Goal: Task Accomplishment & Management: Manage account settings

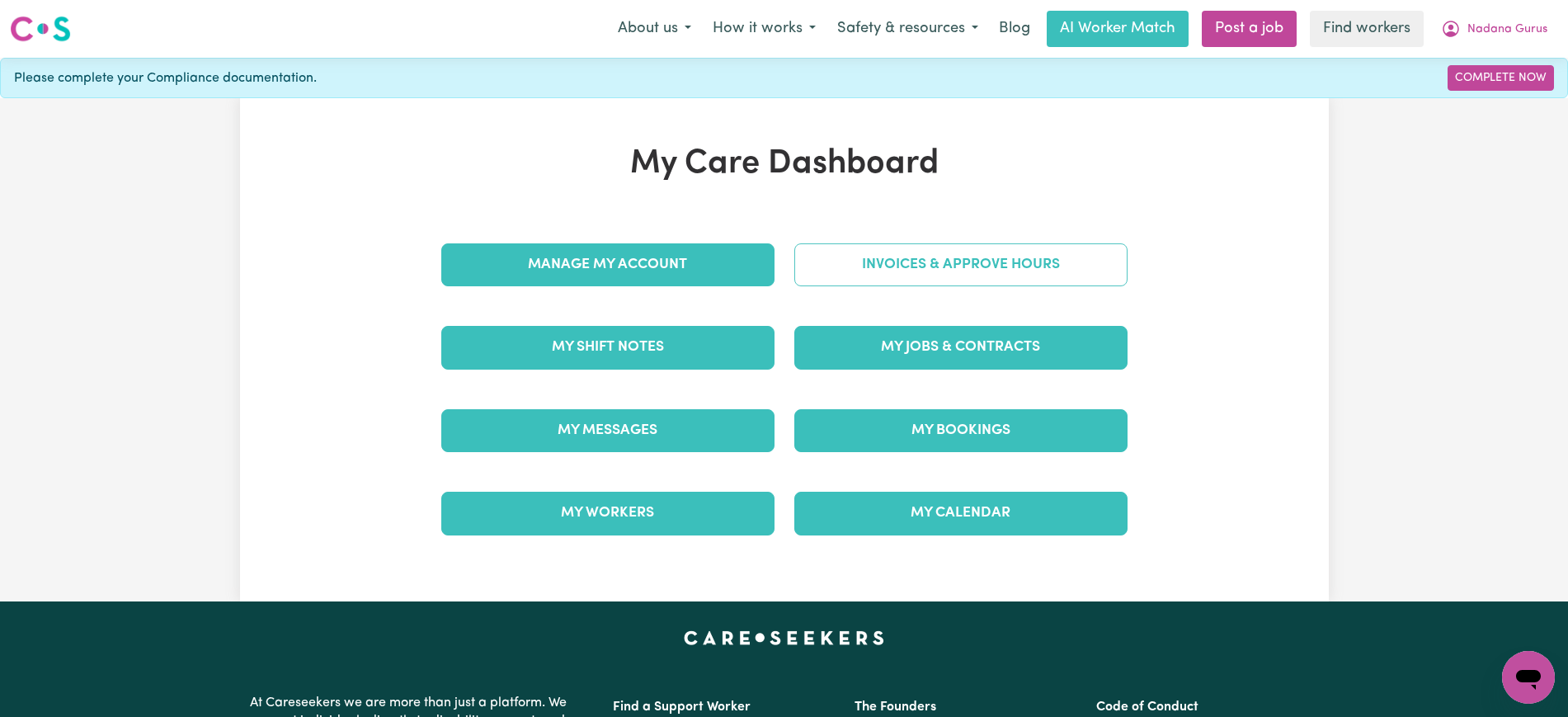
click at [833, 271] on link "Invoices & Approve Hours" at bounding box center [960, 265] width 333 height 43
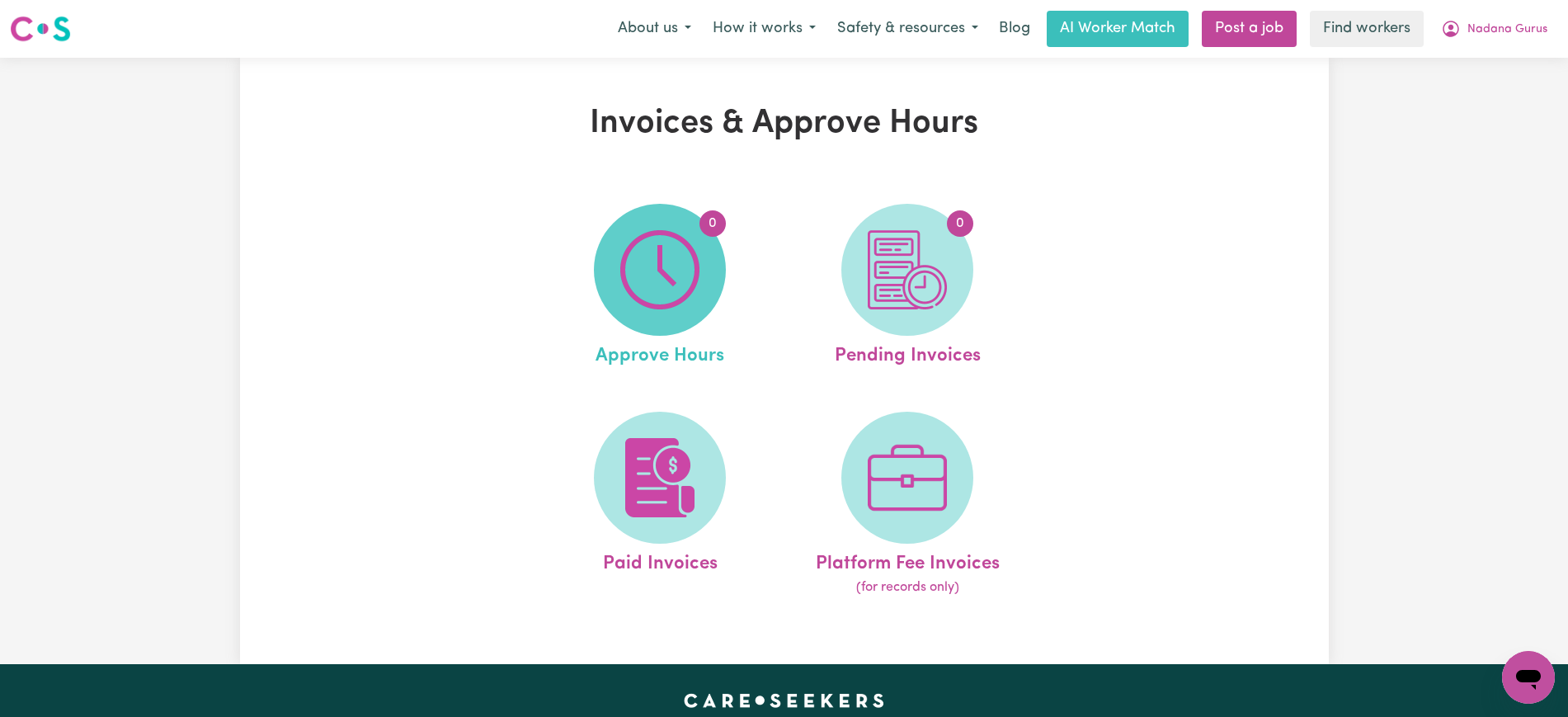
click at [676, 279] on img at bounding box center [660, 270] width 79 height 79
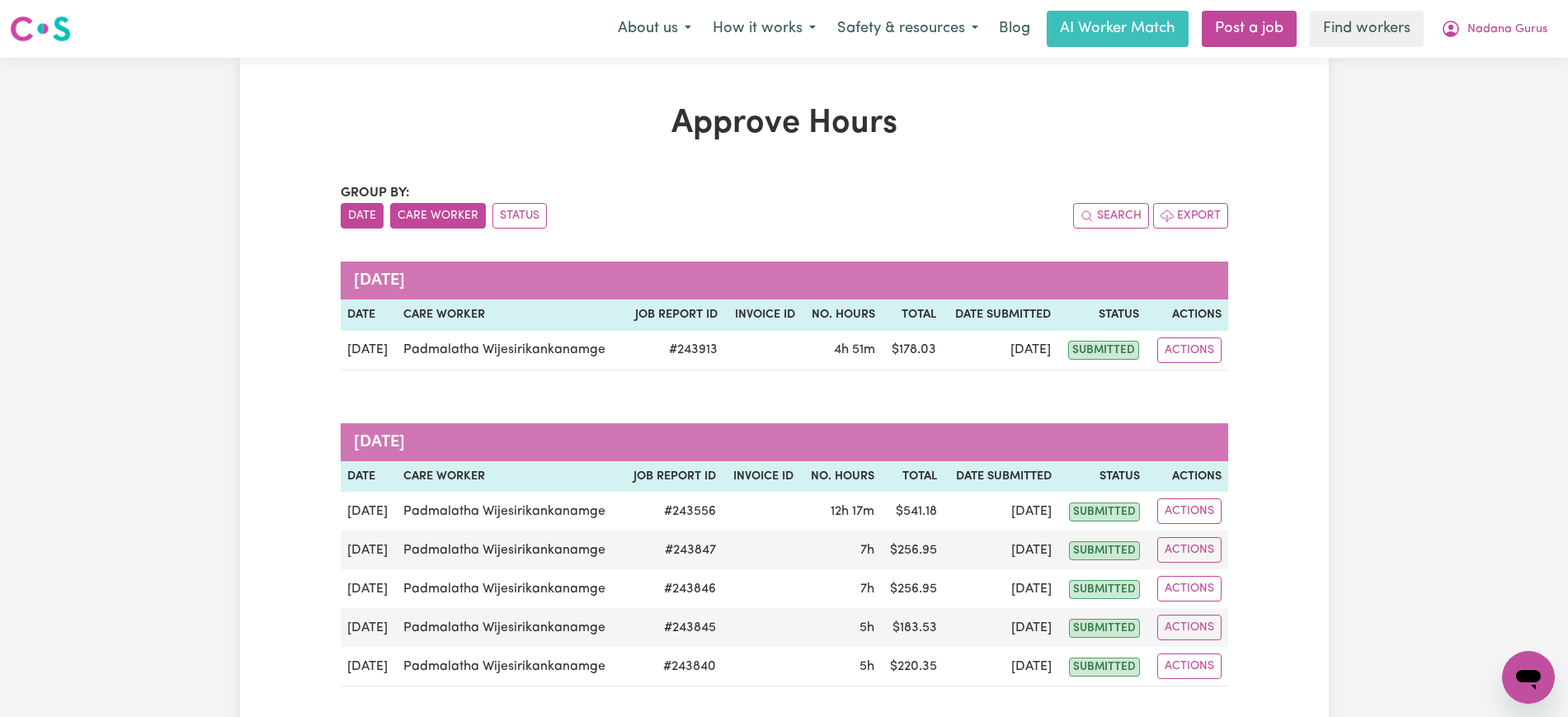
click at [428, 219] on button "Care Worker" at bounding box center [437, 215] width 95 height 26
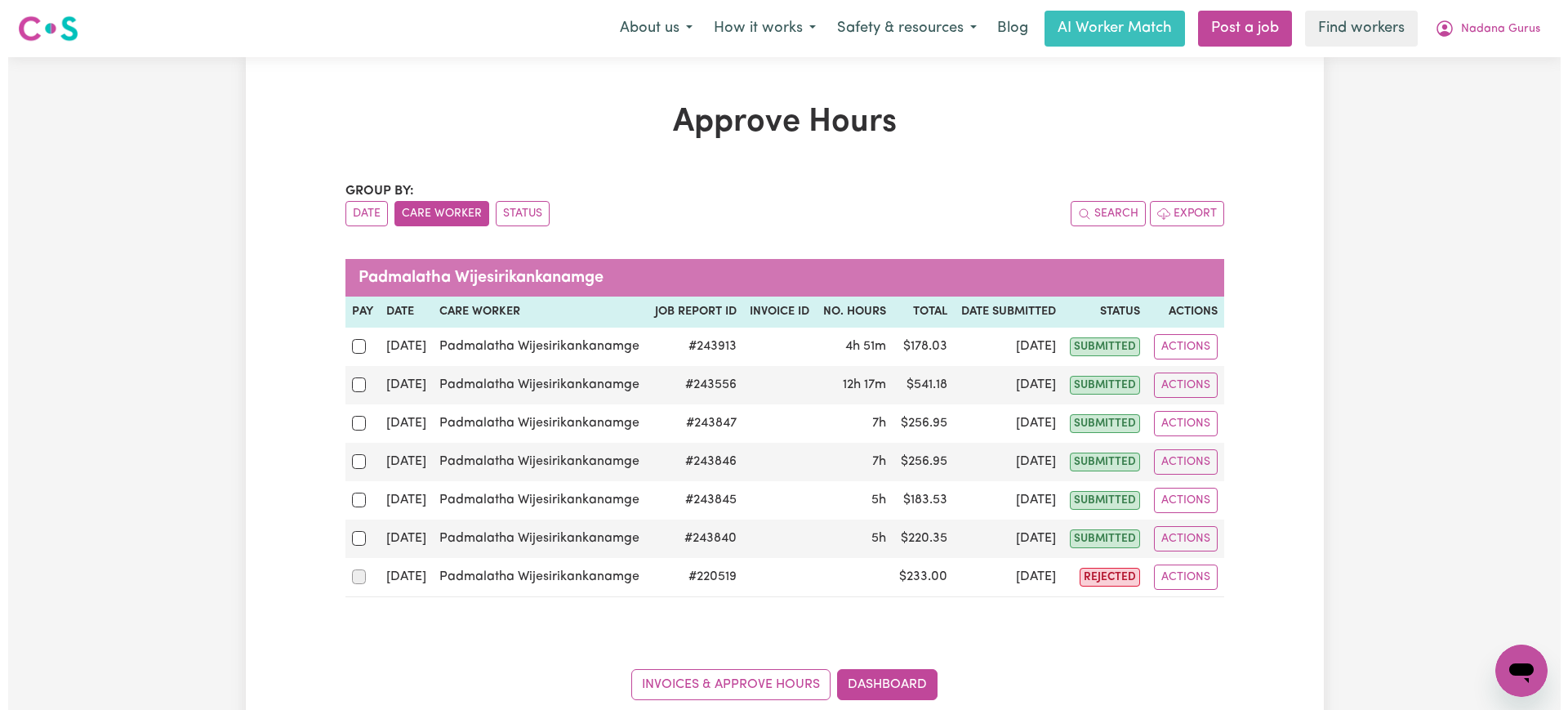
scroll to position [103, 0]
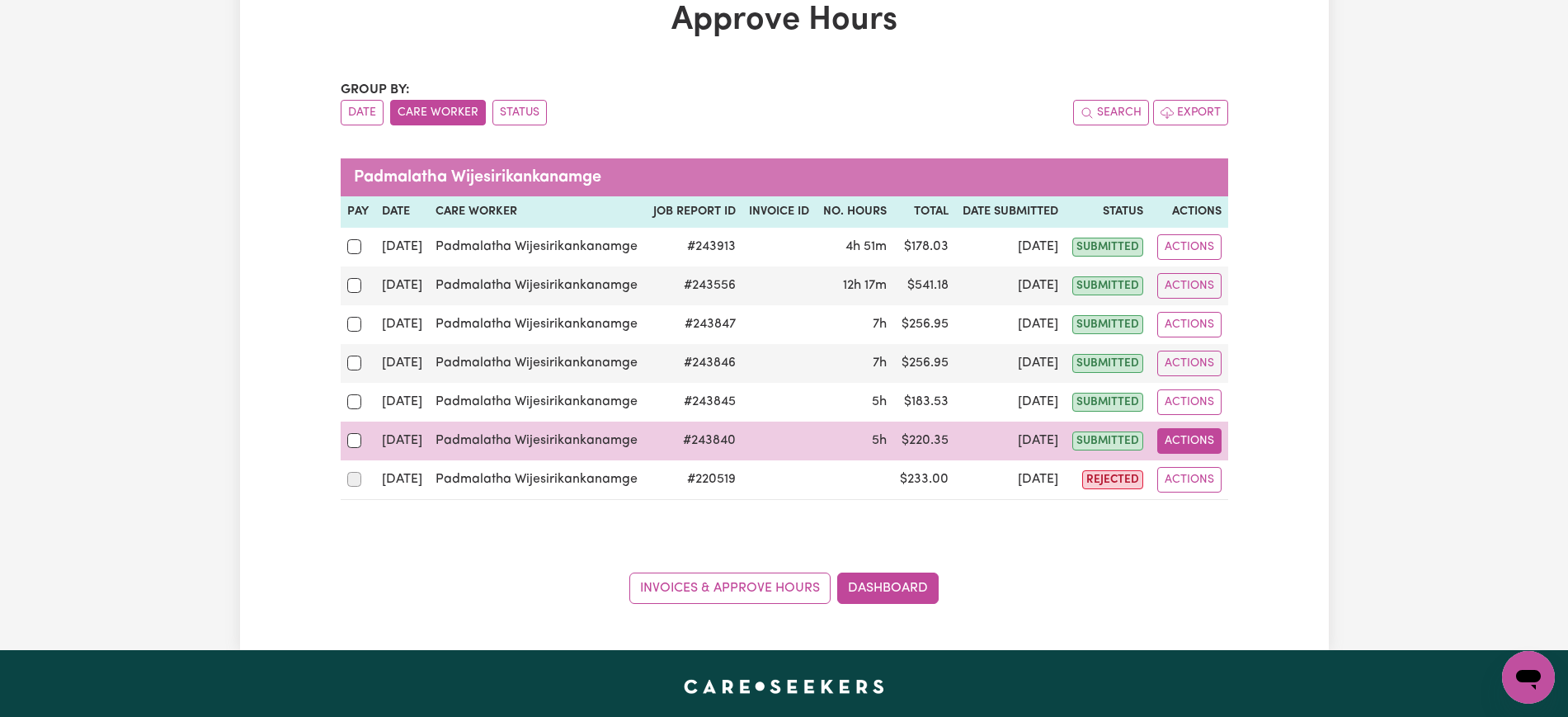
click at [1199, 440] on button "Actions" at bounding box center [1190, 441] width 64 height 26
click at [1221, 484] on link "View Job Report" at bounding box center [1229, 479] width 141 height 33
select select "pm"
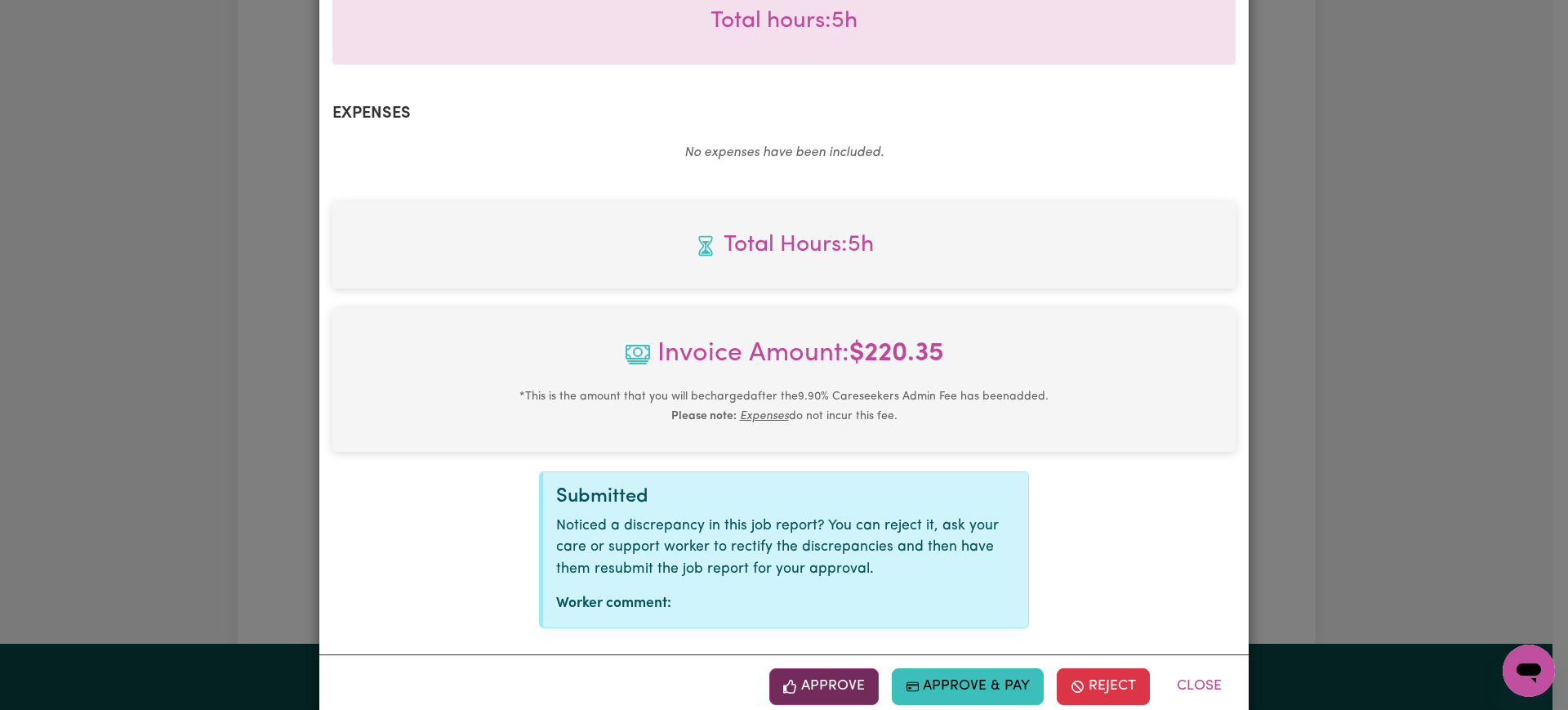
scroll to position [572, 0]
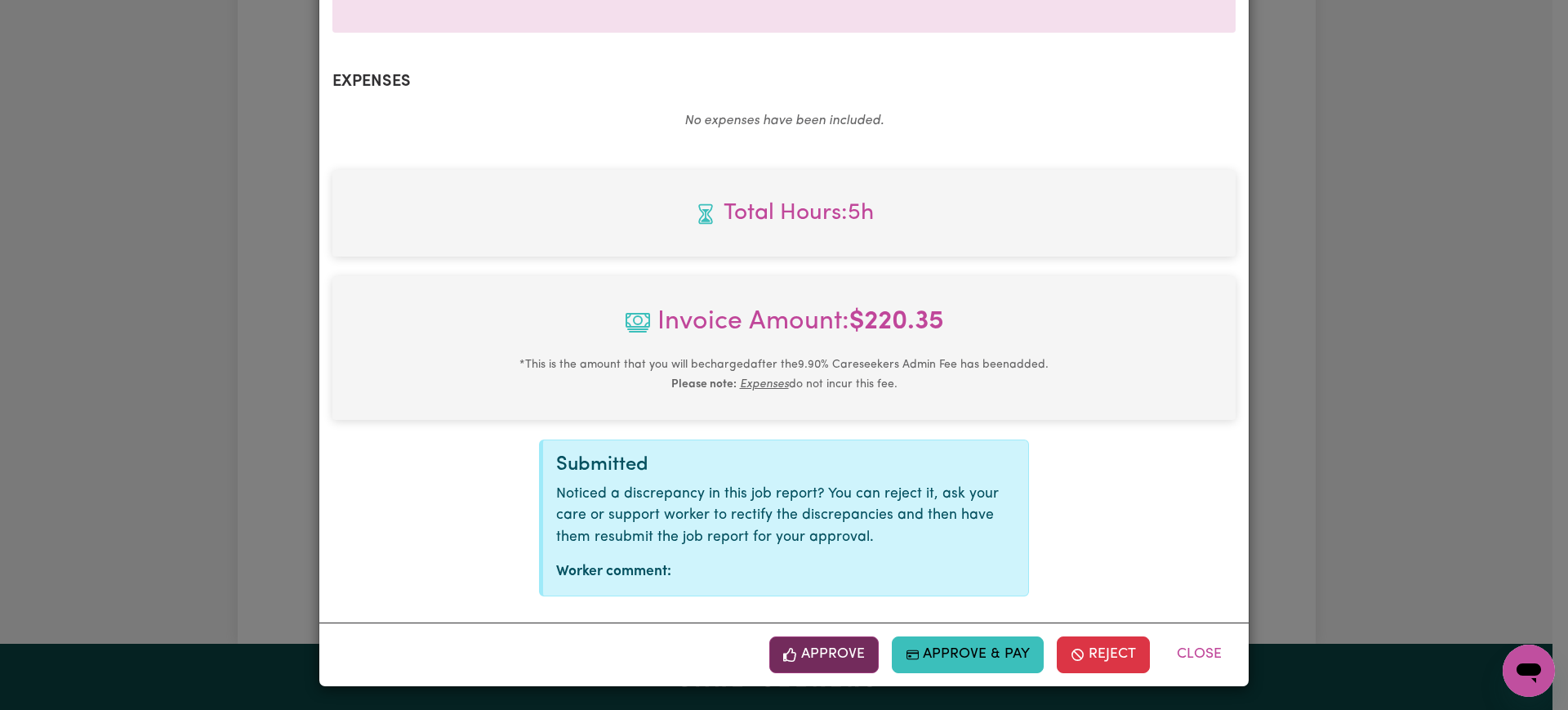
click at [823, 659] on button "Approve" at bounding box center [825, 654] width 110 height 36
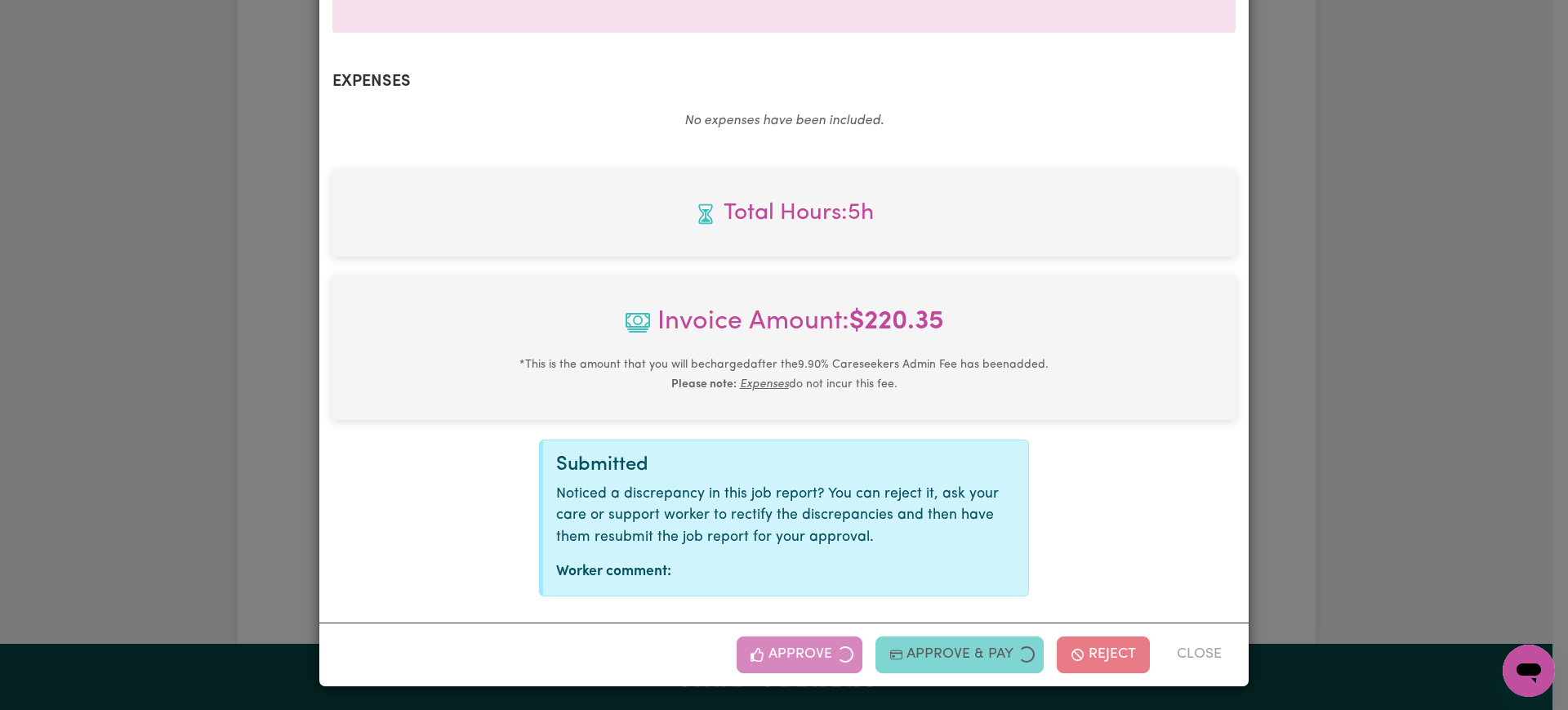
click at [1349, 492] on div "Job Report # 243840 - [PERSON_NAME] Summary Job report # 243840 Client name: Na…" at bounding box center [784, 355] width 1568 height 710
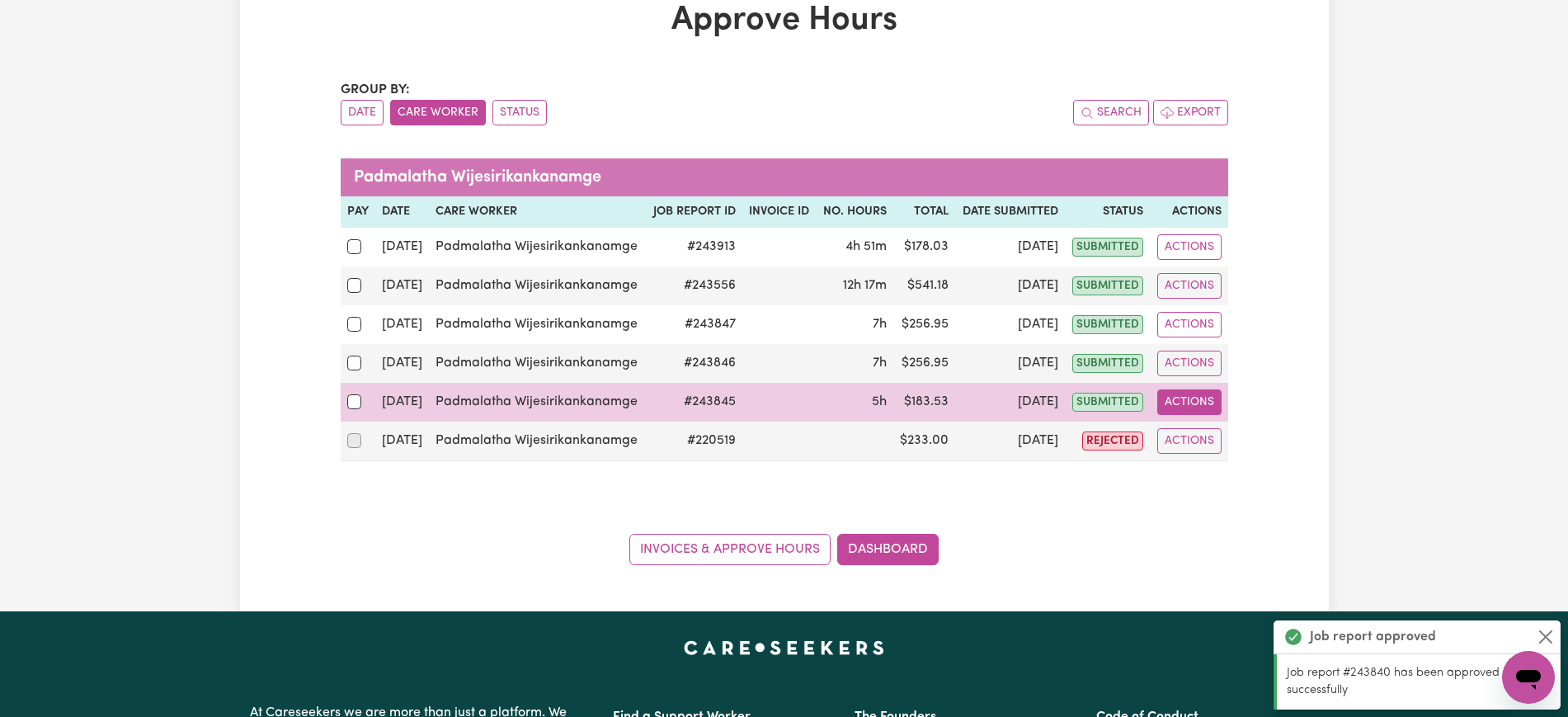
click at [1184, 407] on button "Actions" at bounding box center [1190, 402] width 64 height 26
click at [1215, 441] on link "View Job Report" at bounding box center [1229, 440] width 141 height 33
select select "pm"
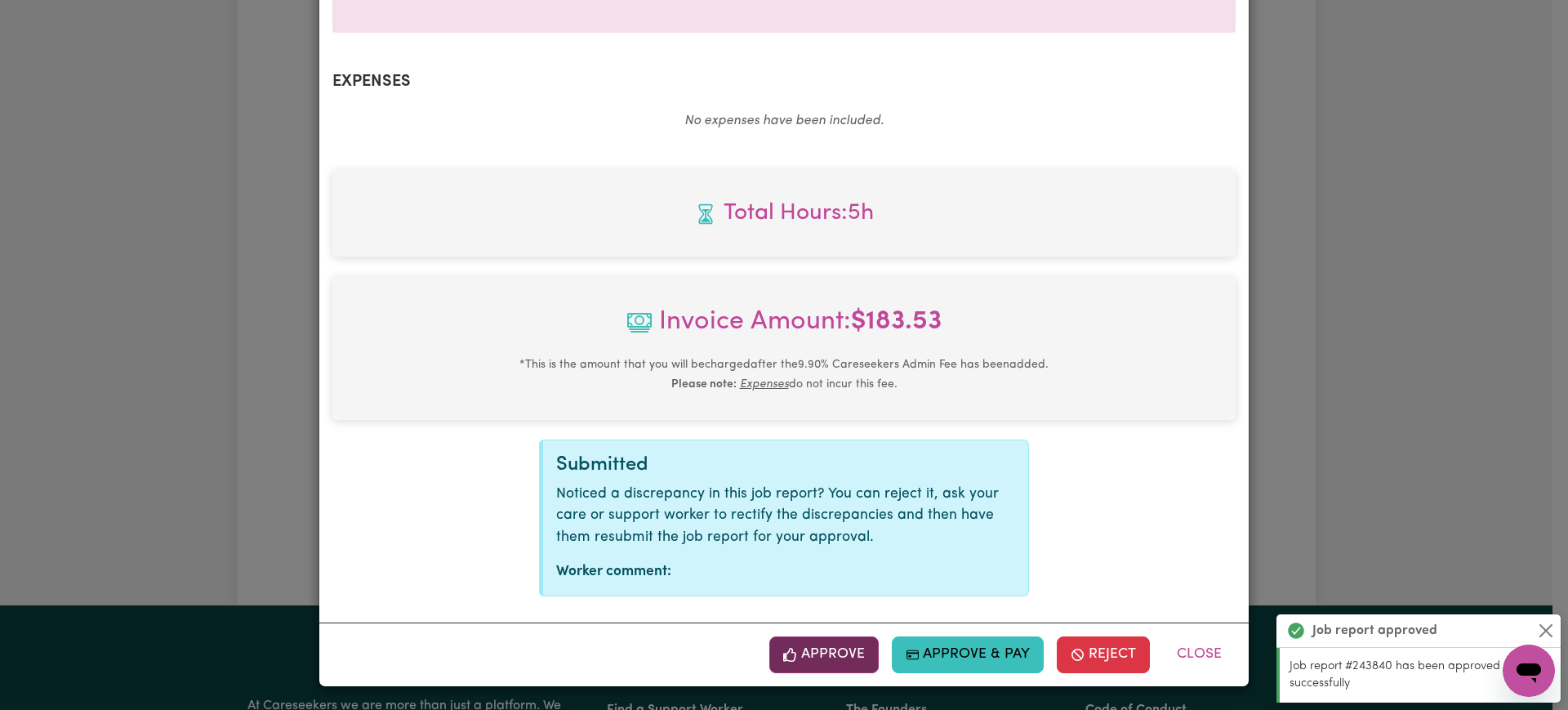
click at [853, 656] on button "Approve" at bounding box center [825, 654] width 110 height 36
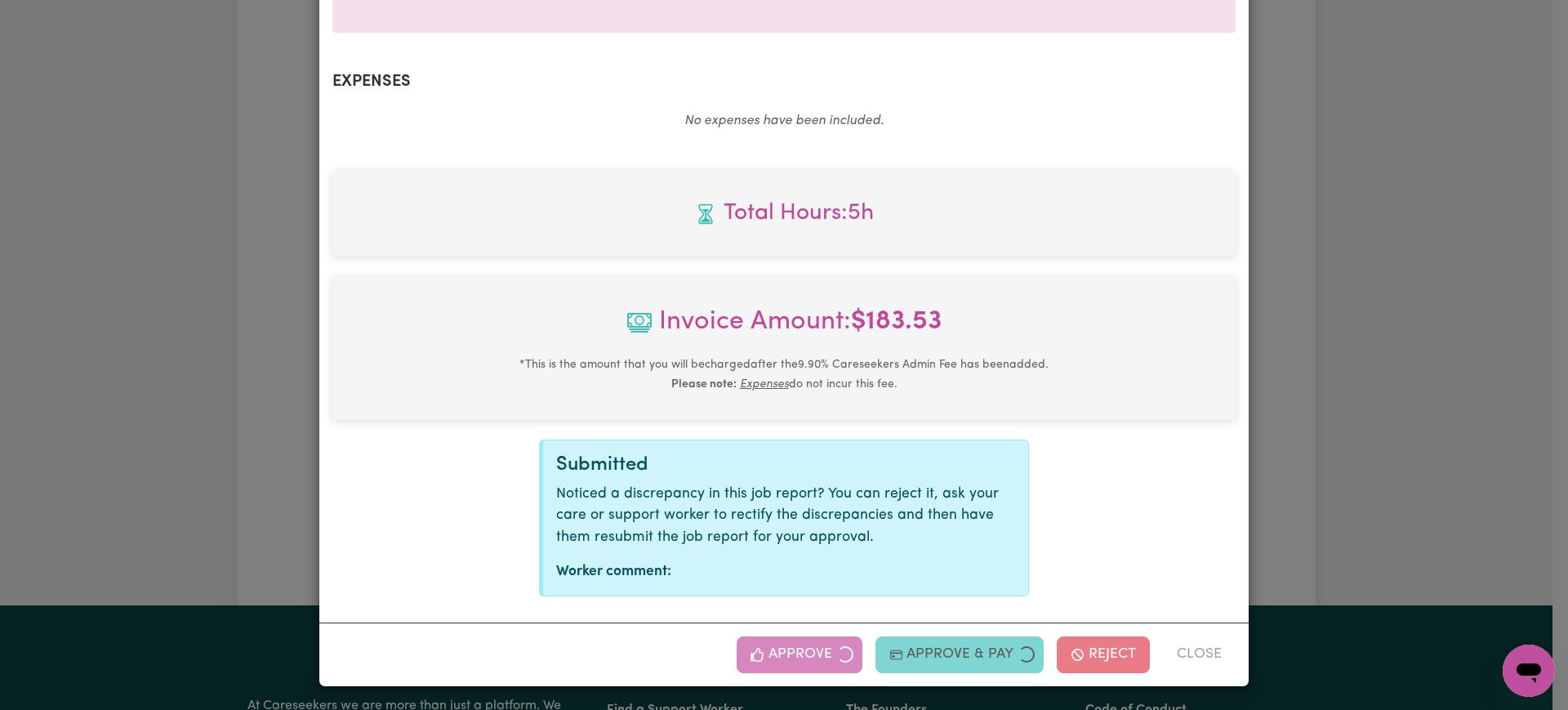
scroll to position [308, 0]
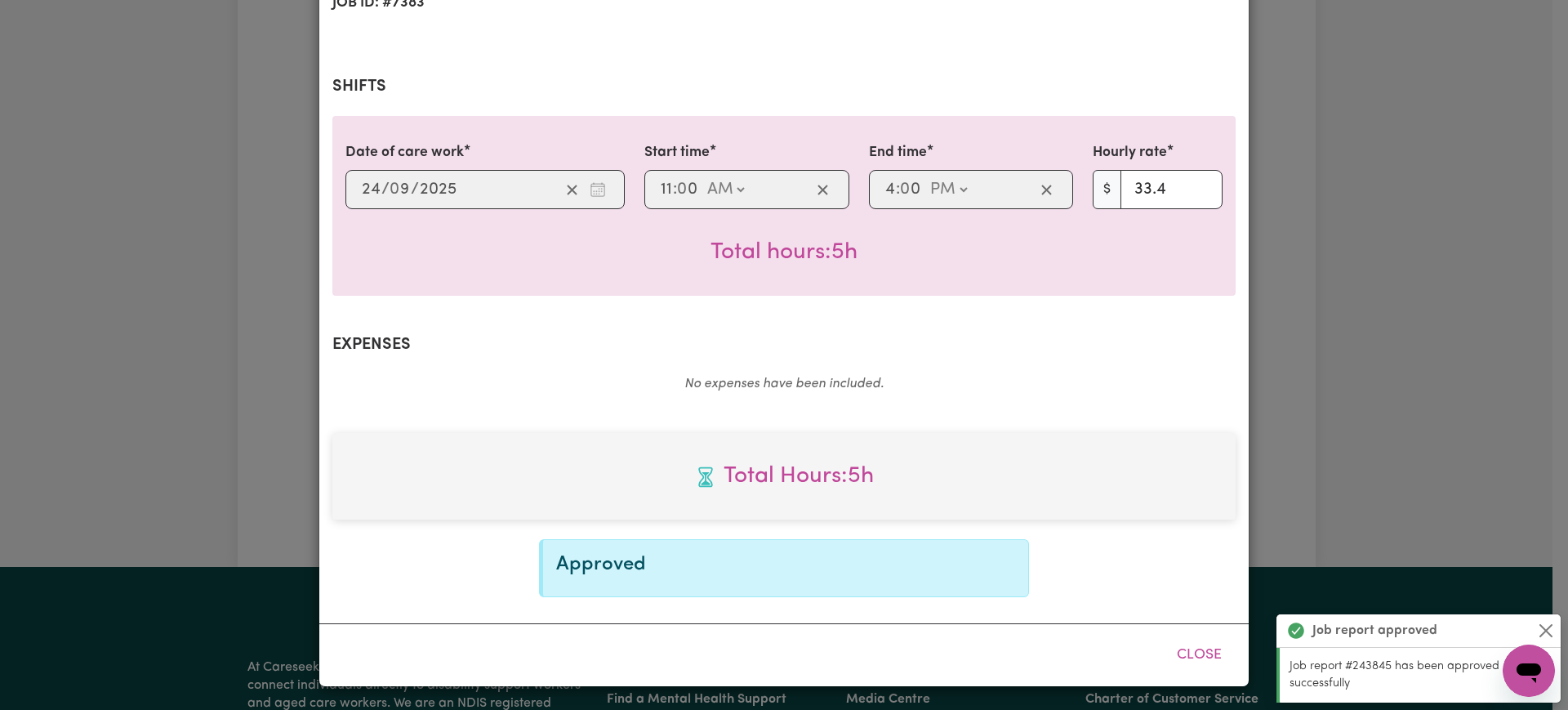
drag, startPoint x: 1380, startPoint y: 492, endPoint x: 1346, endPoint y: 393, distance: 104.7
click at [1385, 490] on div "Job Report # 243845 - [PERSON_NAME] Summary Job report # 243845 Client name: Na…" at bounding box center [784, 355] width 1568 height 710
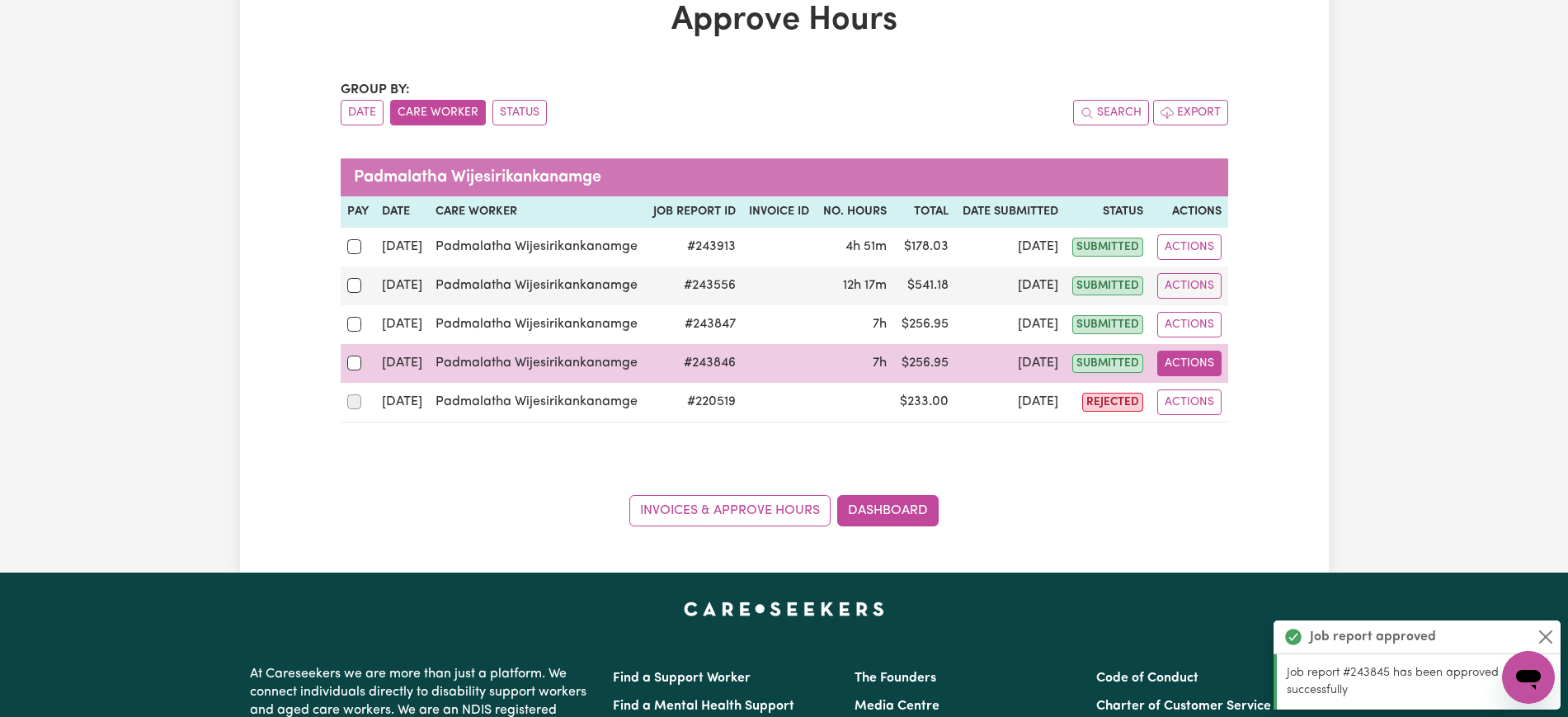
click at [1172, 359] on button "Actions" at bounding box center [1190, 363] width 64 height 26
click at [1199, 399] on link "View Job Report" at bounding box center [1229, 402] width 141 height 33
select select "pm"
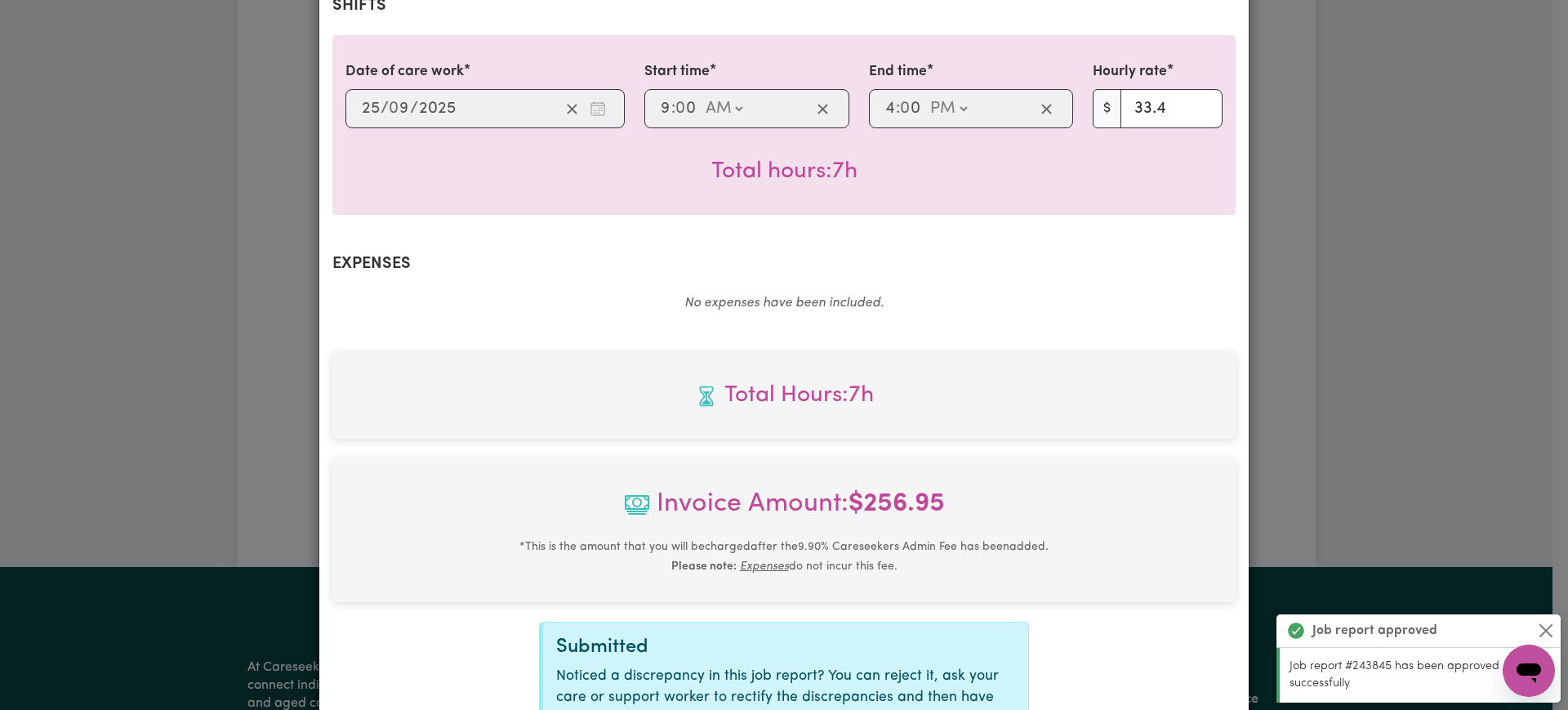
scroll to position [572, 0]
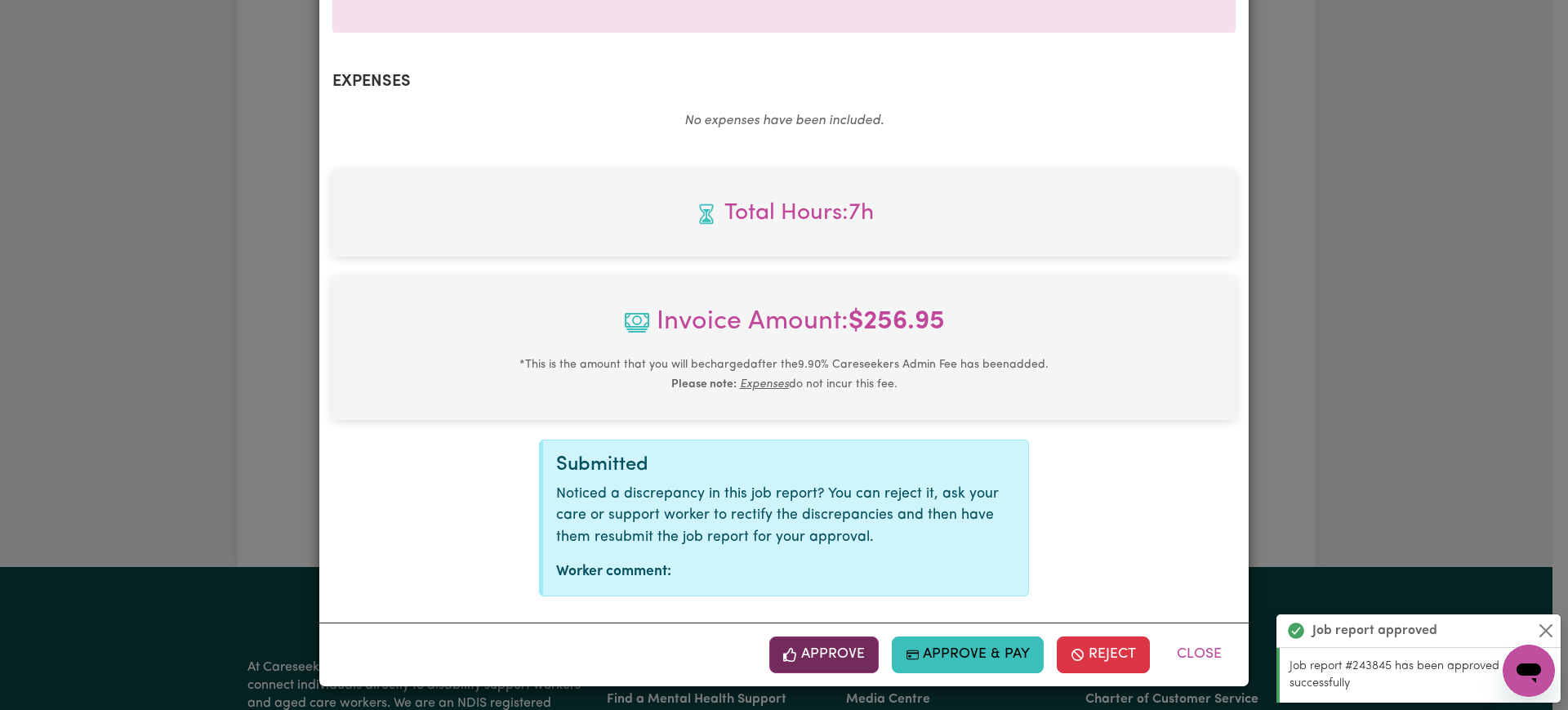
click at [837, 657] on button "Approve" at bounding box center [825, 654] width 110 height 36
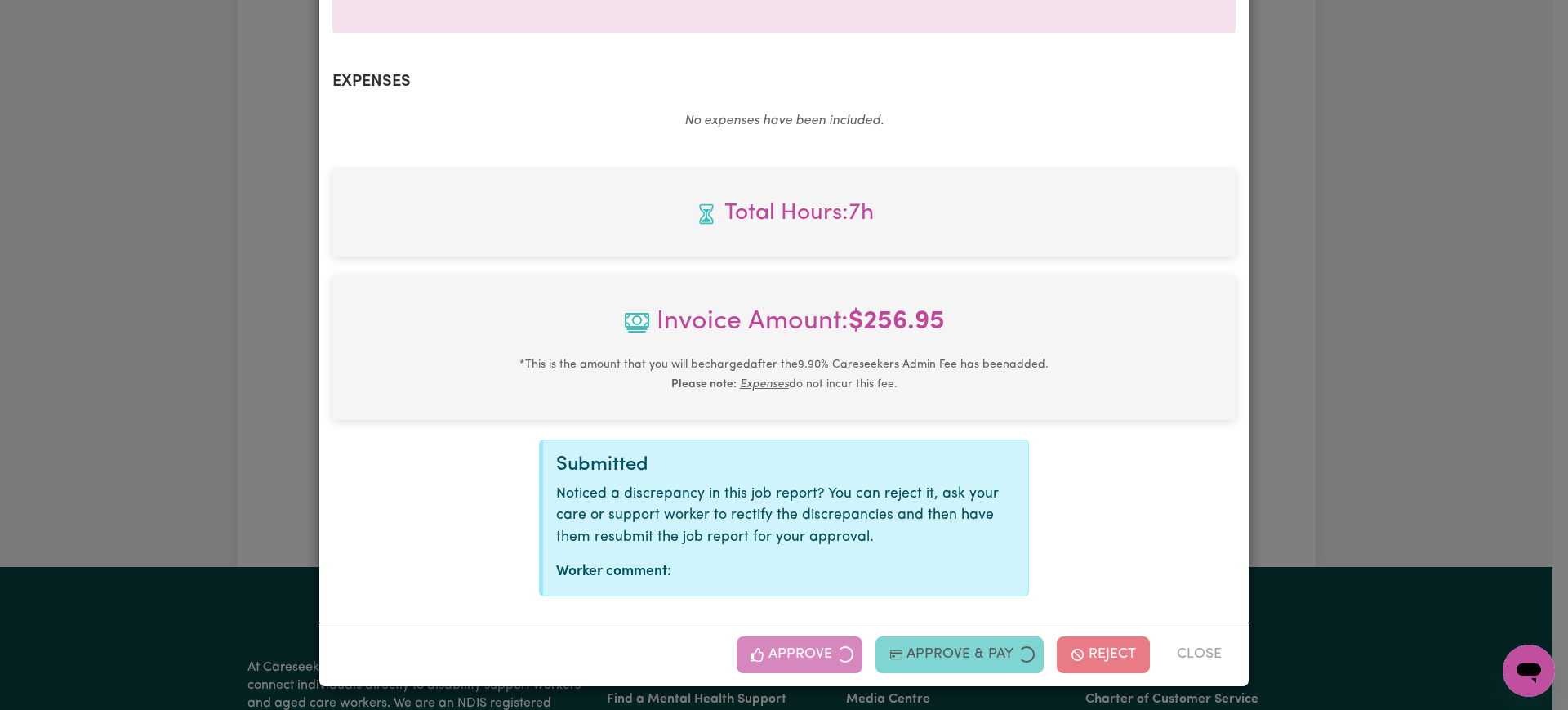
click at [1325, 497] on div "Job Report # 243846 - [PERSON_NAME] Summary Job report # 243846 Client name: Na…" at bounding box center [784, 355] width 1568 height 710
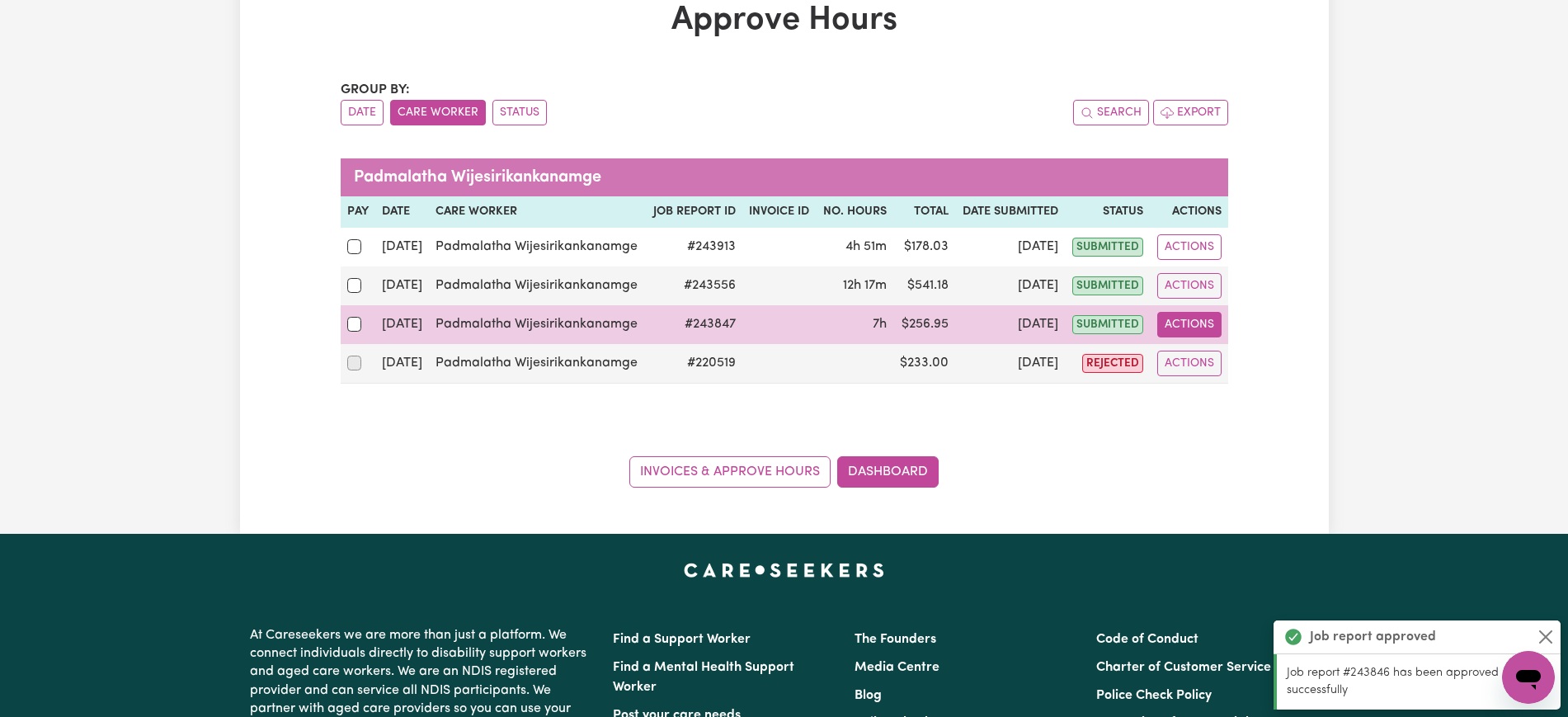
click at [1197, 332] on button "Actions" at bounding box center [1190, 324] width 64 height 26
click at [1219, 358] on link "View Job Report" at bounding box center [1229, 363] width 141 height 33
select select "pm"
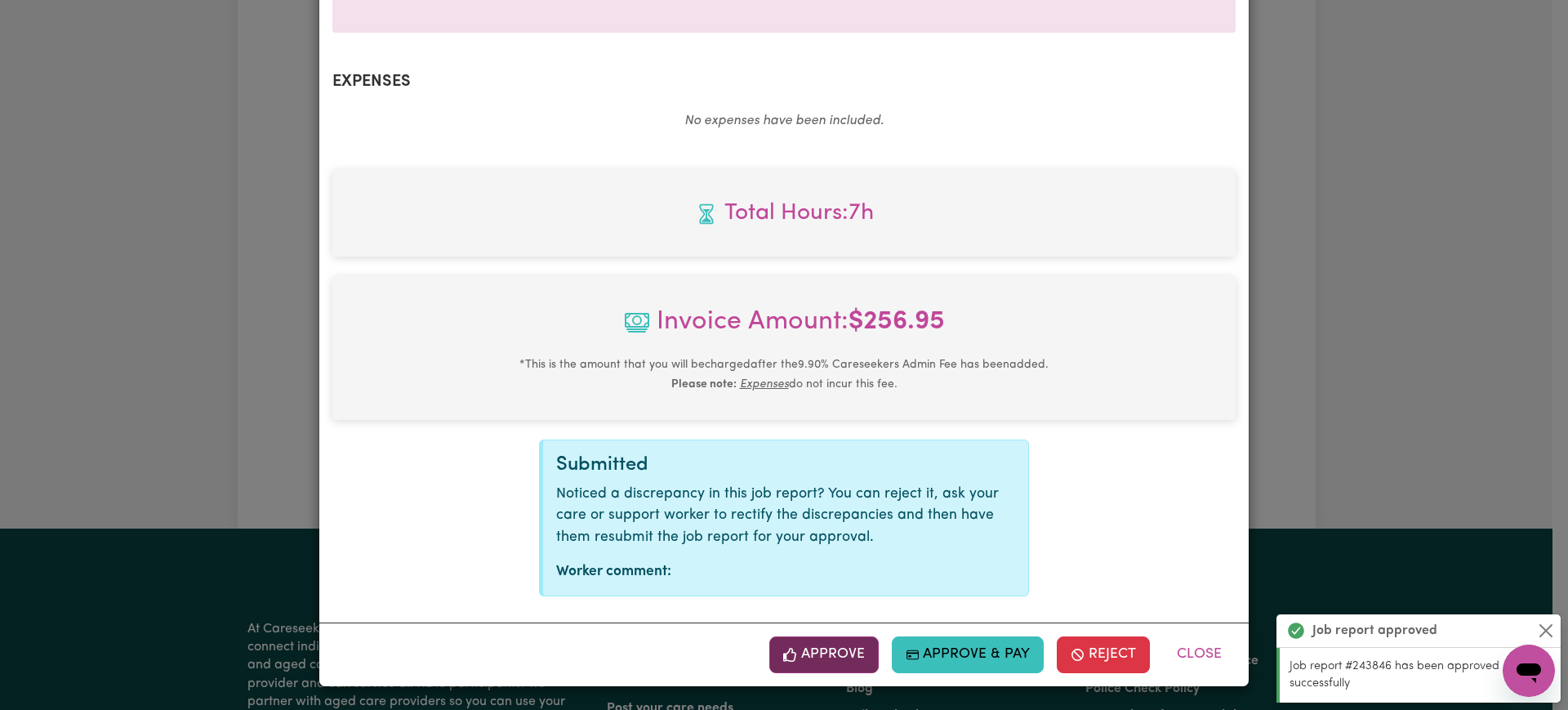
click at [817, 660] on button "Approve" at bounding box center [825, 654] width 110 height 36
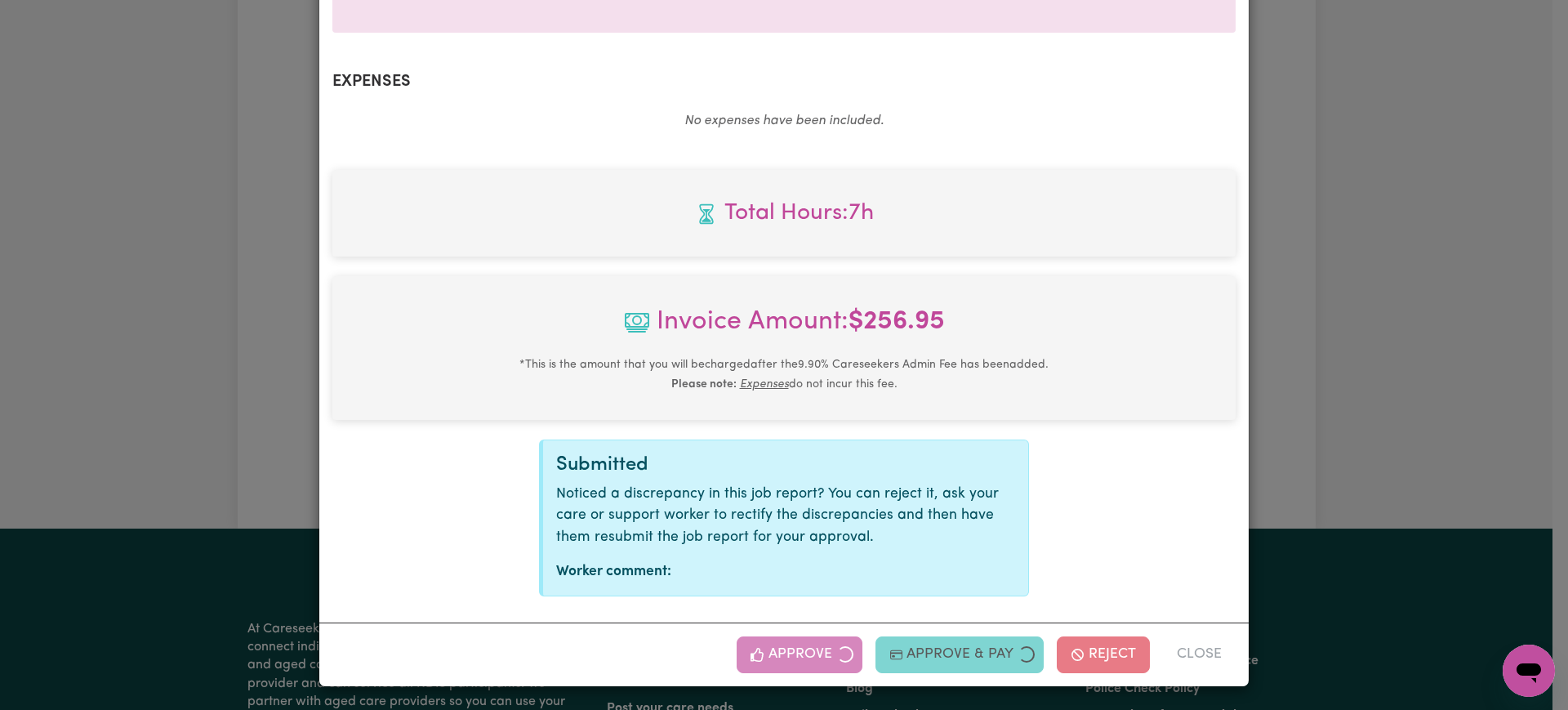
click at [1325, 370] on div "Job Report # 243847 - [PERSON_NAME] Summary Job report # 243847 Client name: Na…" at bounding box center [784, 355] width 1568 height 710
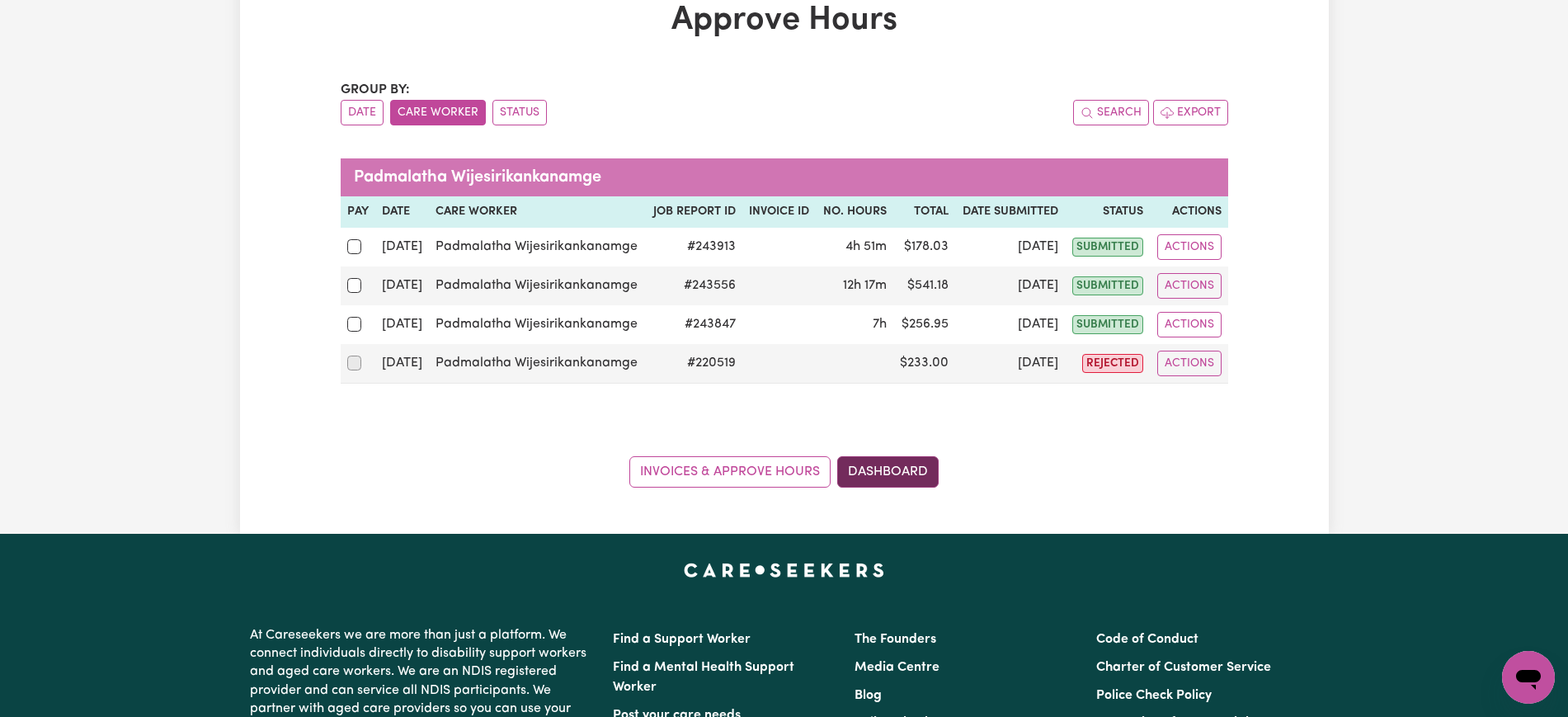
click at [899, 472] on link "Dashboard" at bounding box center [888, 471] width 102 height 31
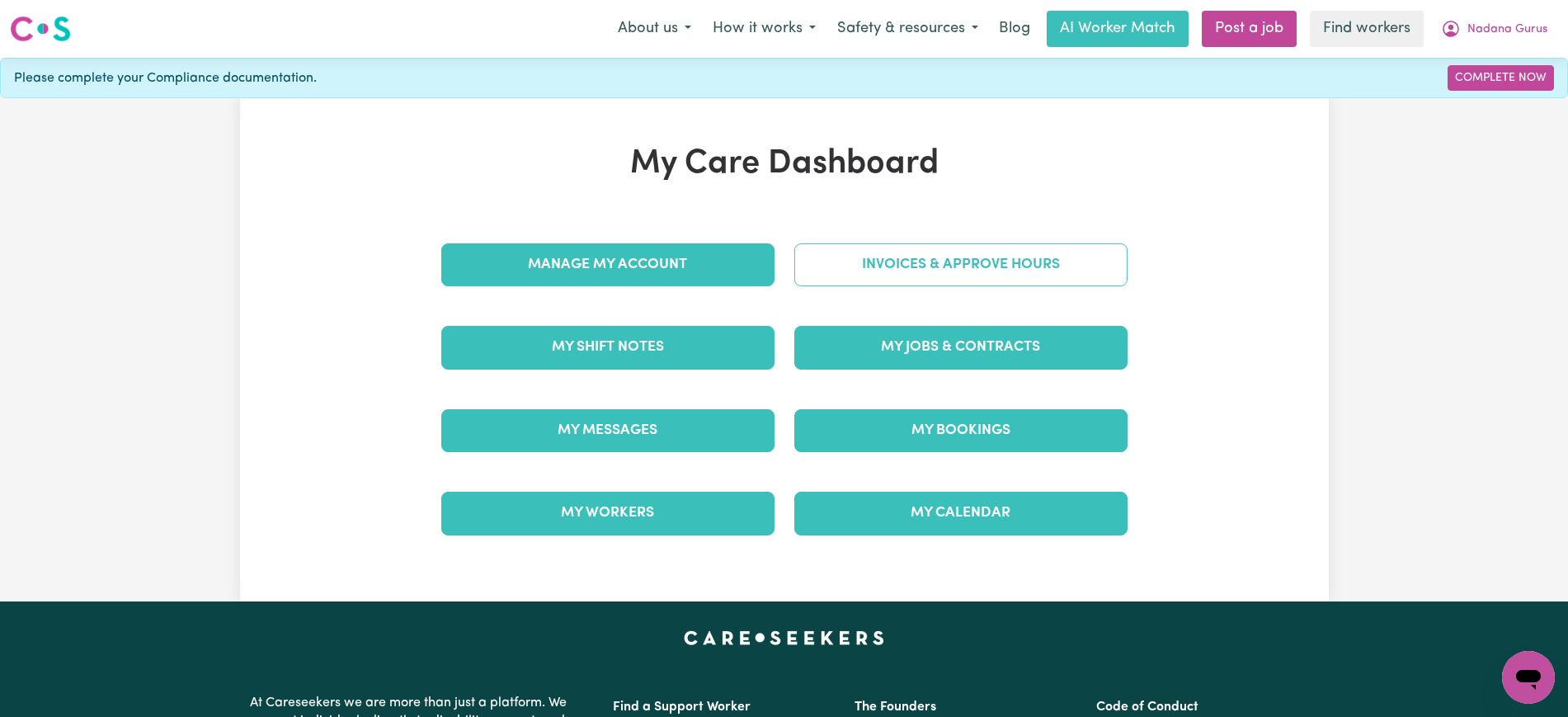
click at [920, 246] on link "Invoices & Approve Hours" at bounding box center [960, 265] width 333 height 43
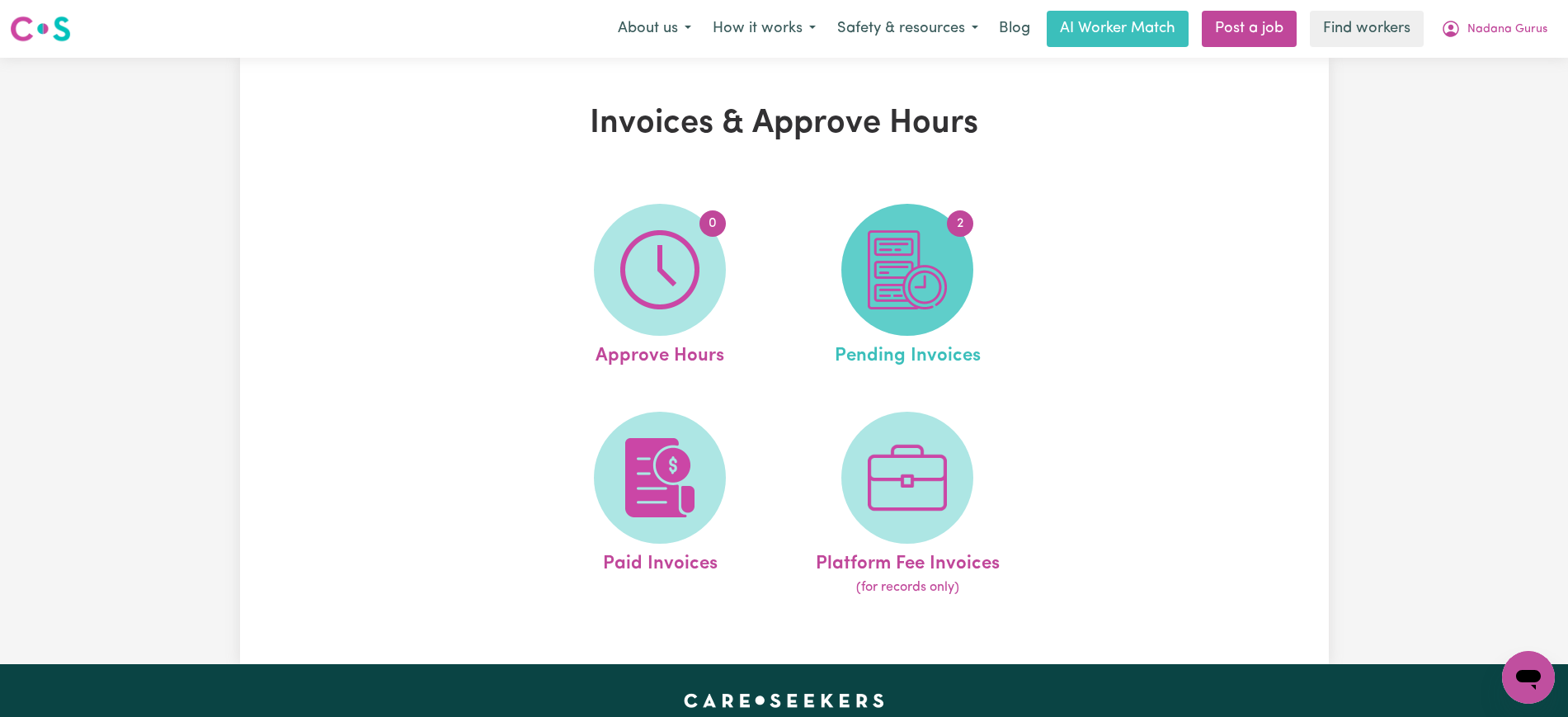
click at [941, 272] on img at bounding box center [907, 270] width 79 height 79
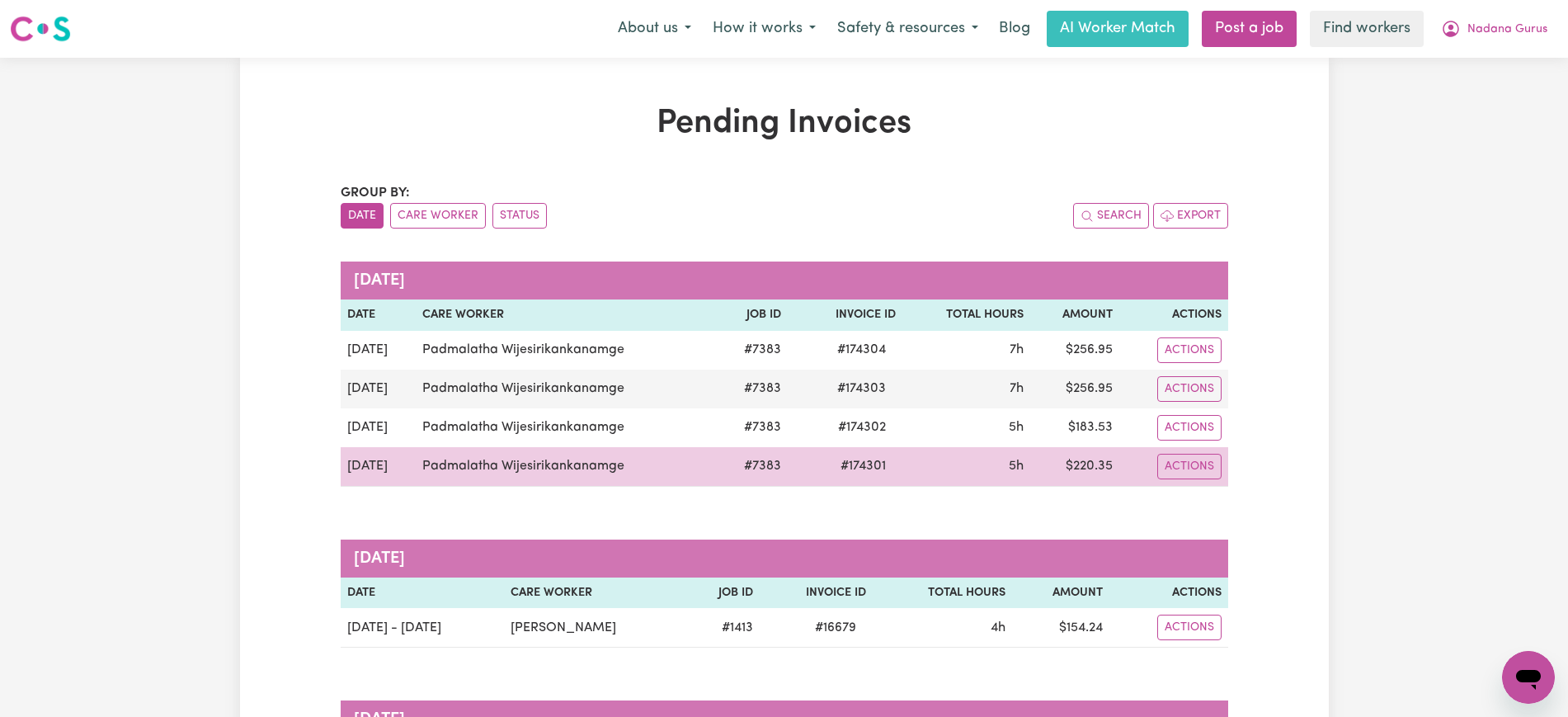
click at [863, 471] on span "# 174301" at bounding box center [863, 466] width 65 height 20
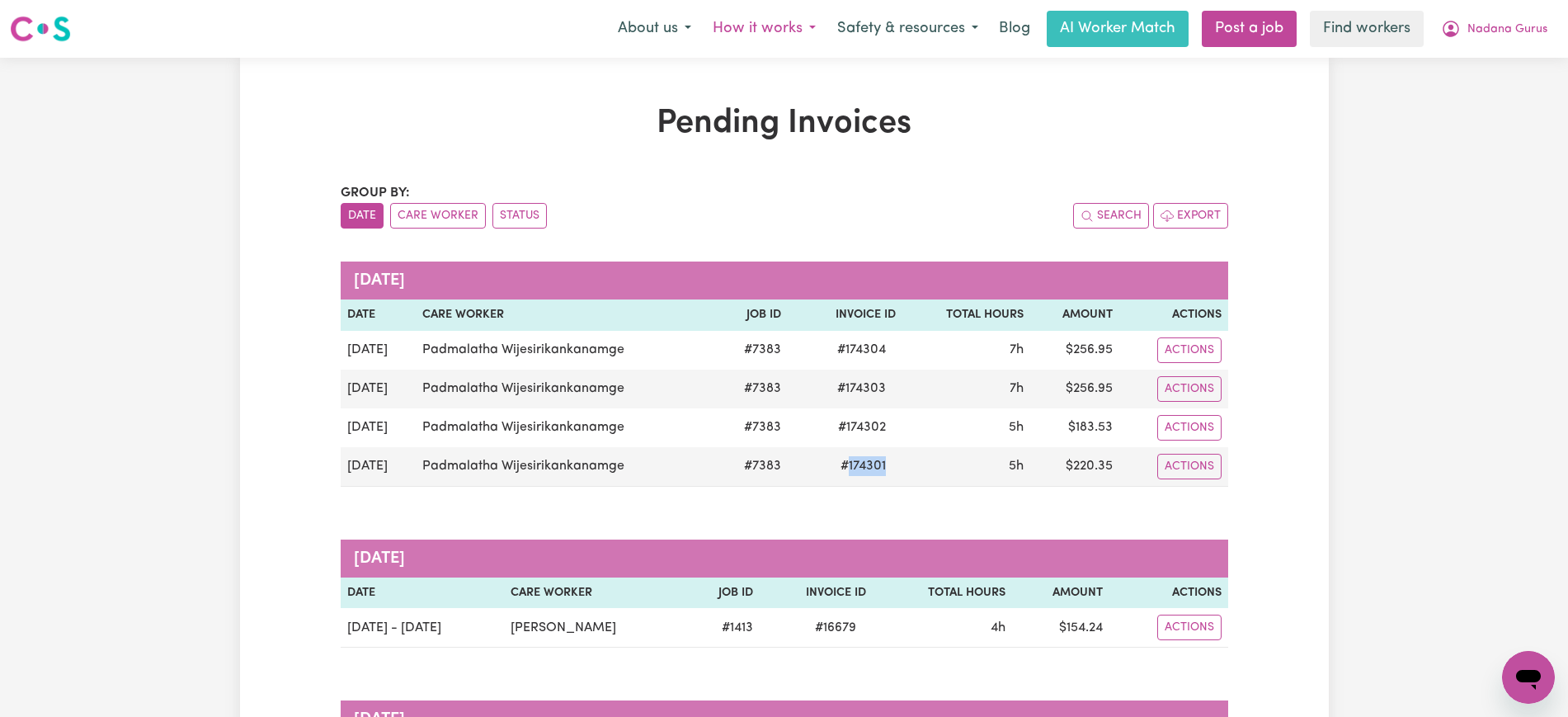
copy span "174301"
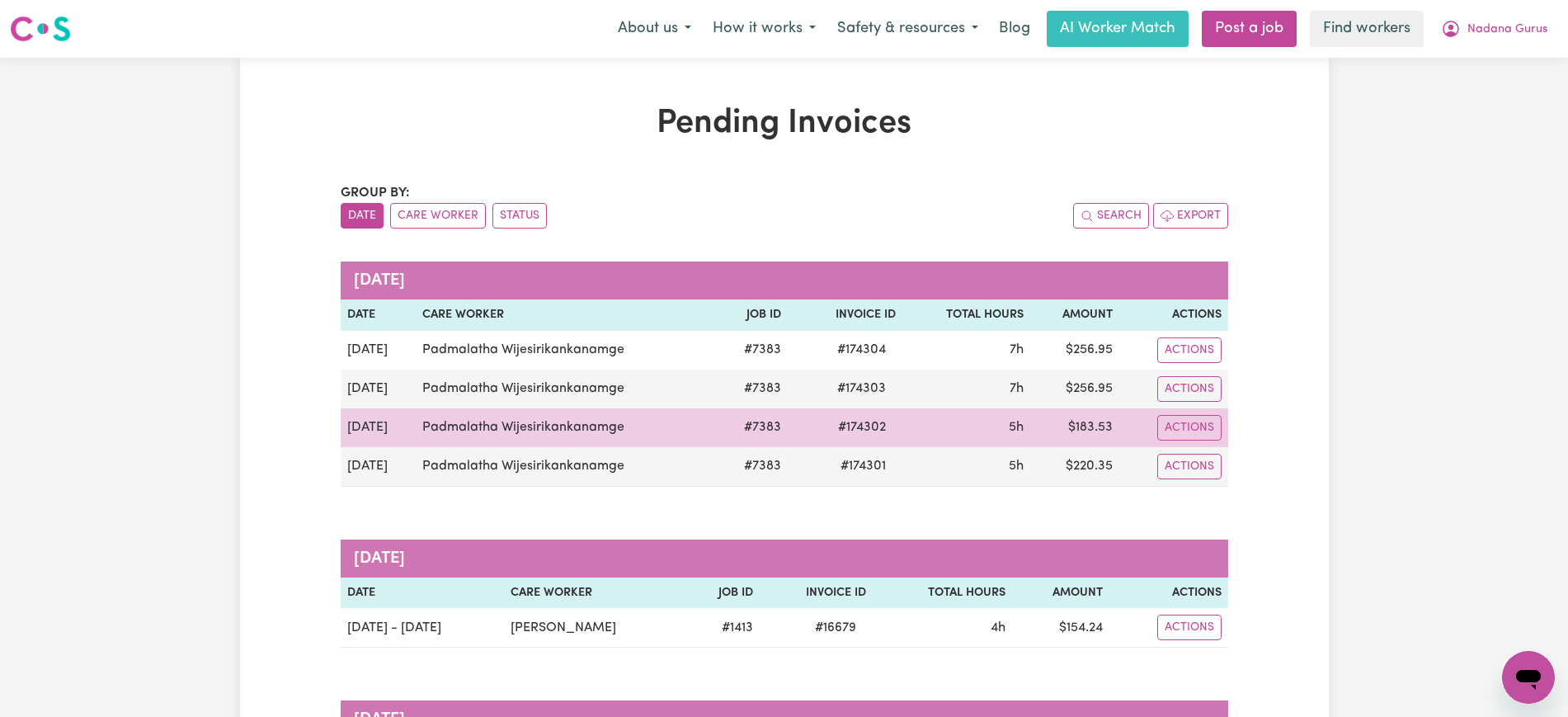
click at [880, 423] on span "# 174302" at bounding box center [862, 428] width 68 height 20
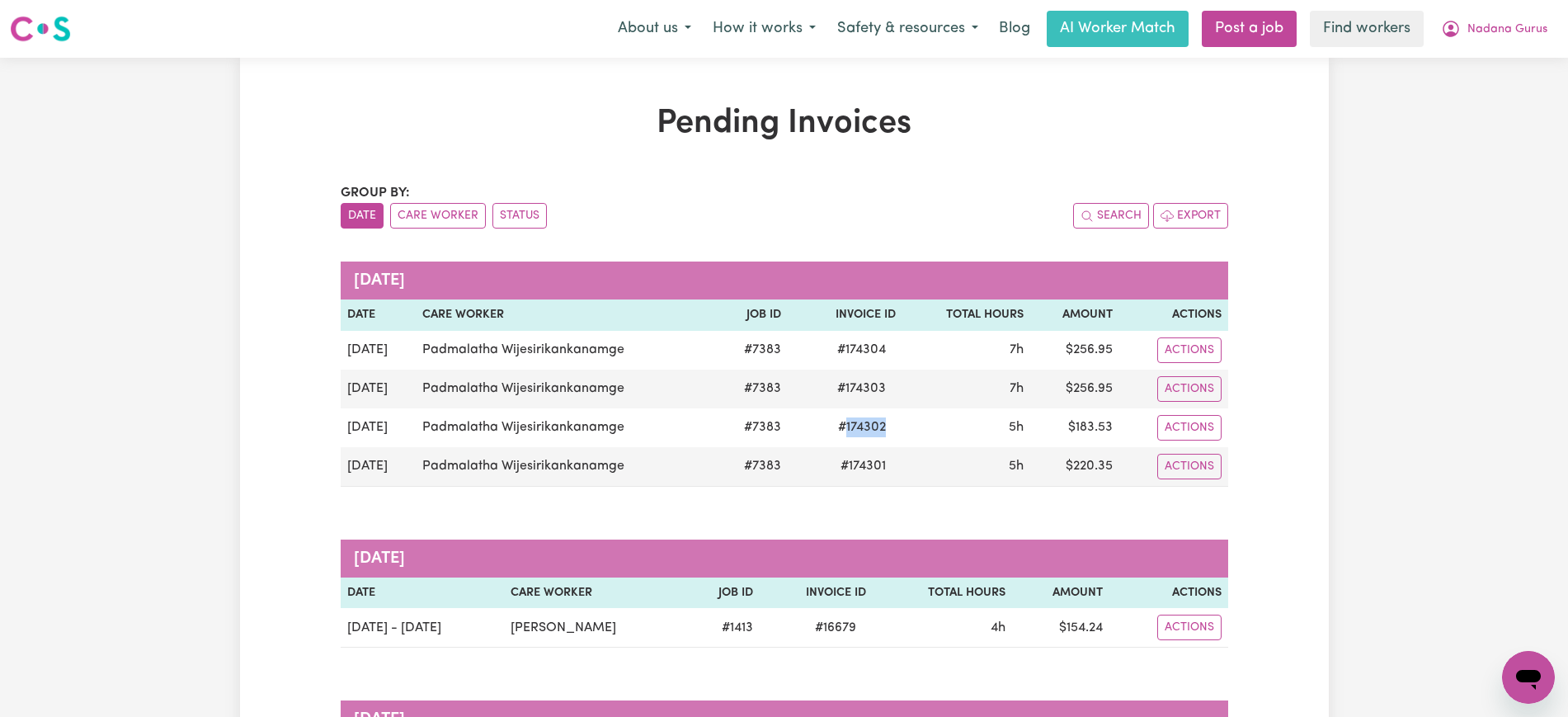
copy span "174302"
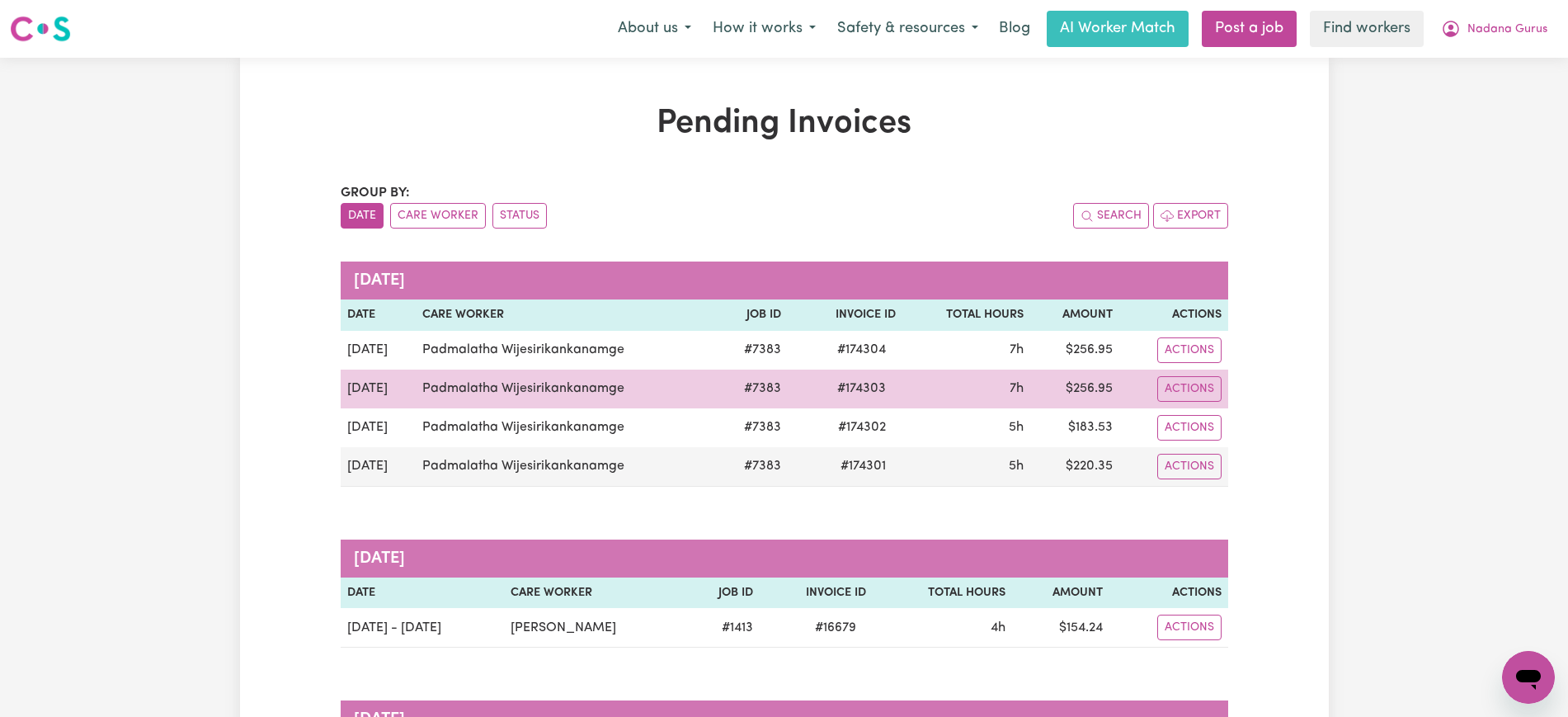
click at [859, 391] on span "# 174303" at bounding box center [861, 388] width 69 height 20
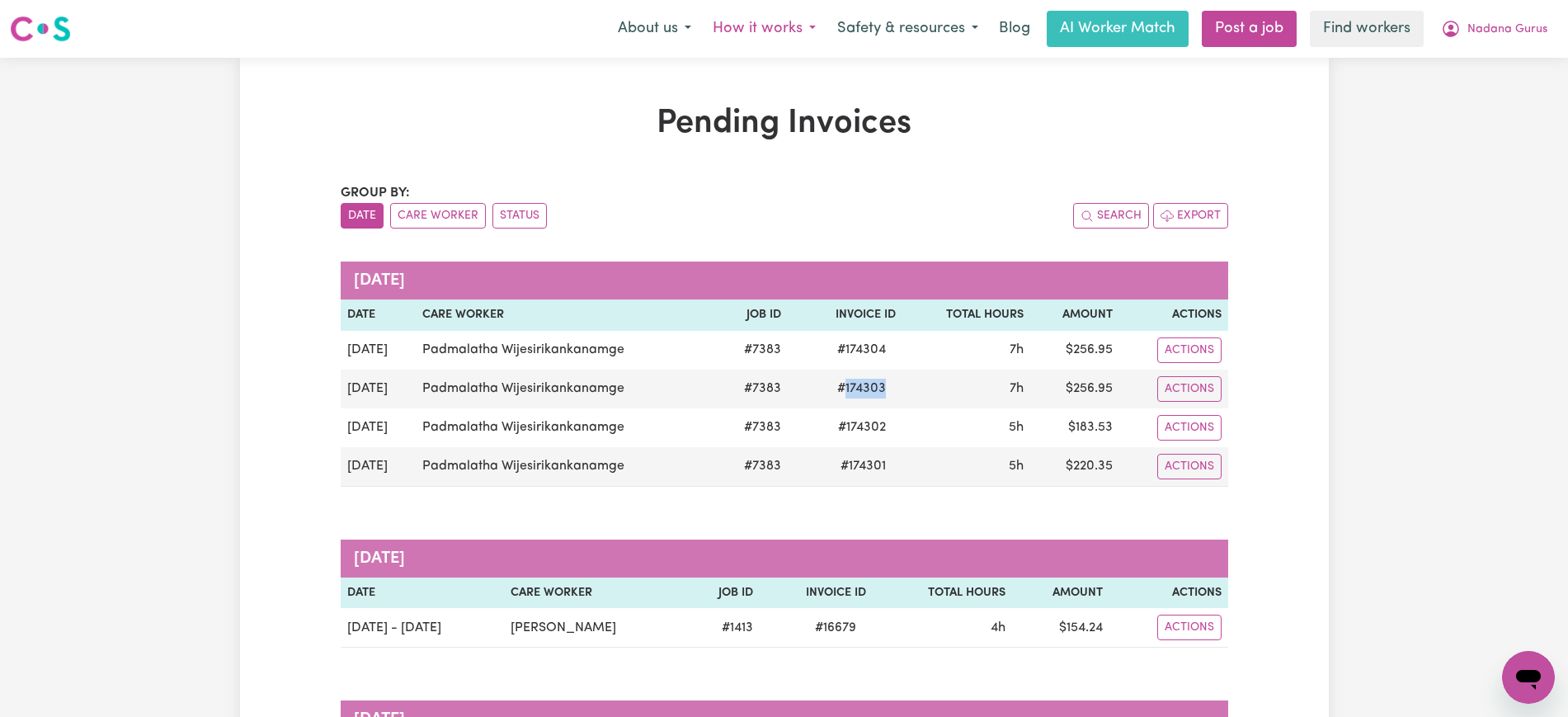
copy span "174303"
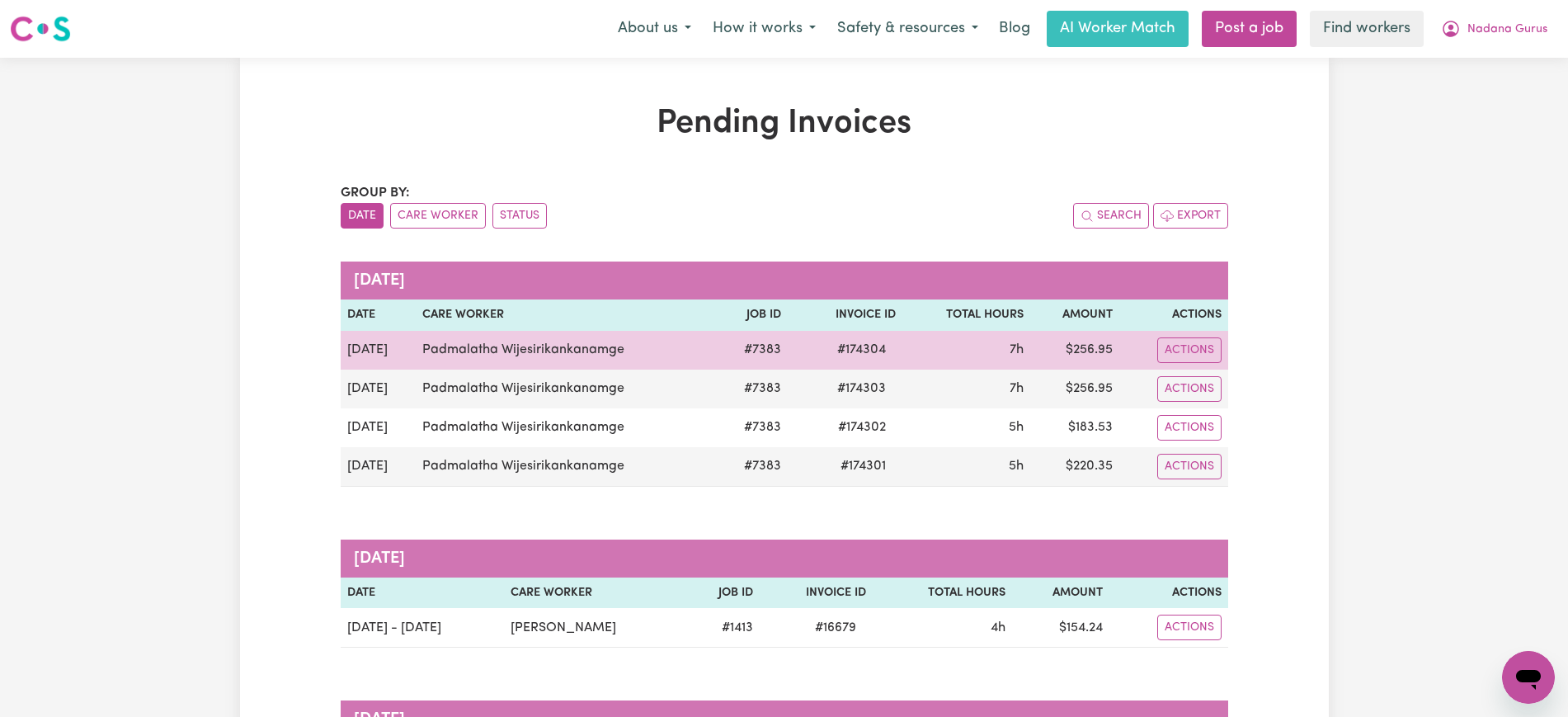
click at [867, 347] on span "# 174304" at bounding box center [861, 350] width 69 height 20
click at [870, 346] on span "# 174304" at bounding box center [861, 350] width 69 height 20
click at [853, 351] on span "# 174304" at bounding box center [861, 350] width 69 height 20
click at [865, 346] on span "# 174304" at bounding box center [861, 350] width 69 height 20
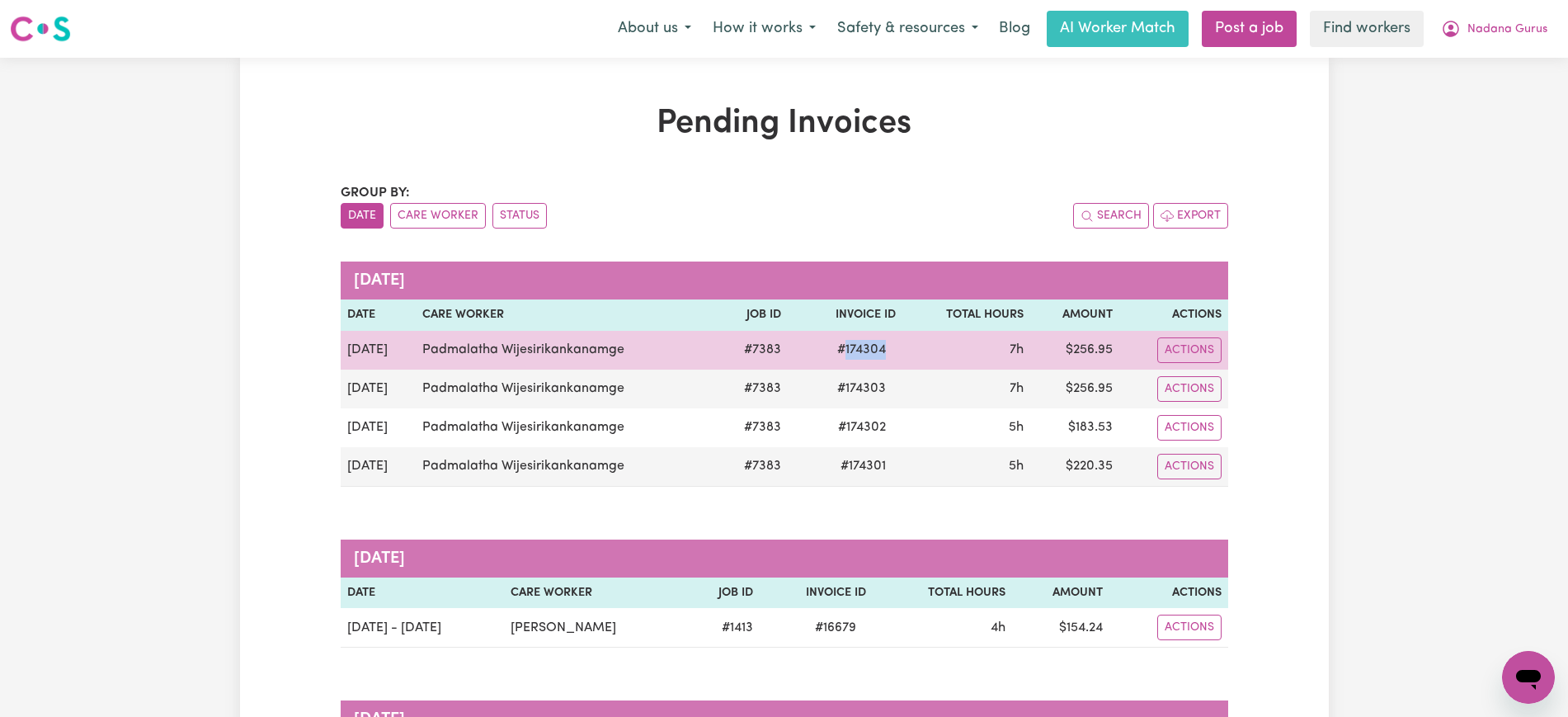
click at [865, 346] on span "# 174304" at bounding box center [861, 350] width 69 height 20
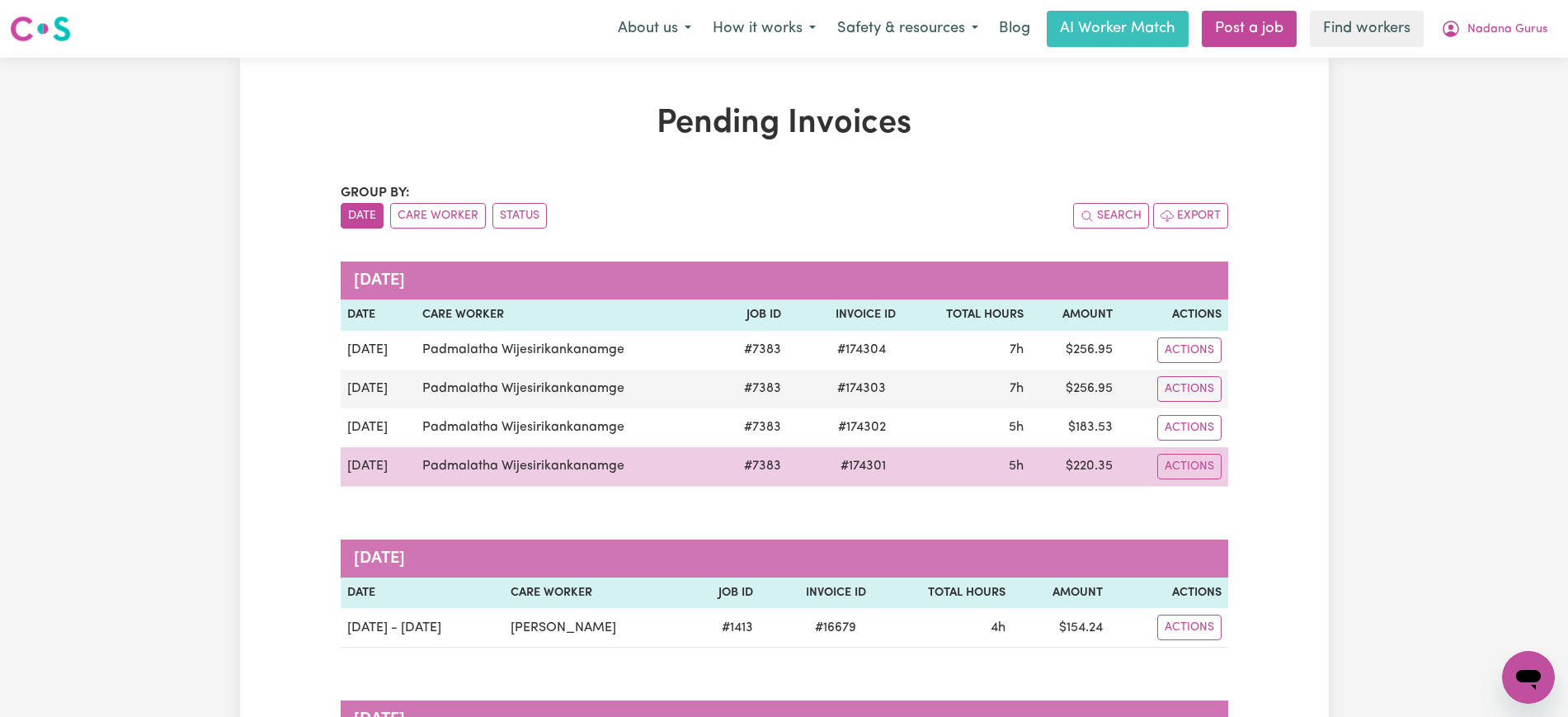
click at [1088, 470] on td "$ 220.35" at bounding box center [1074, 467] width 89 height 39
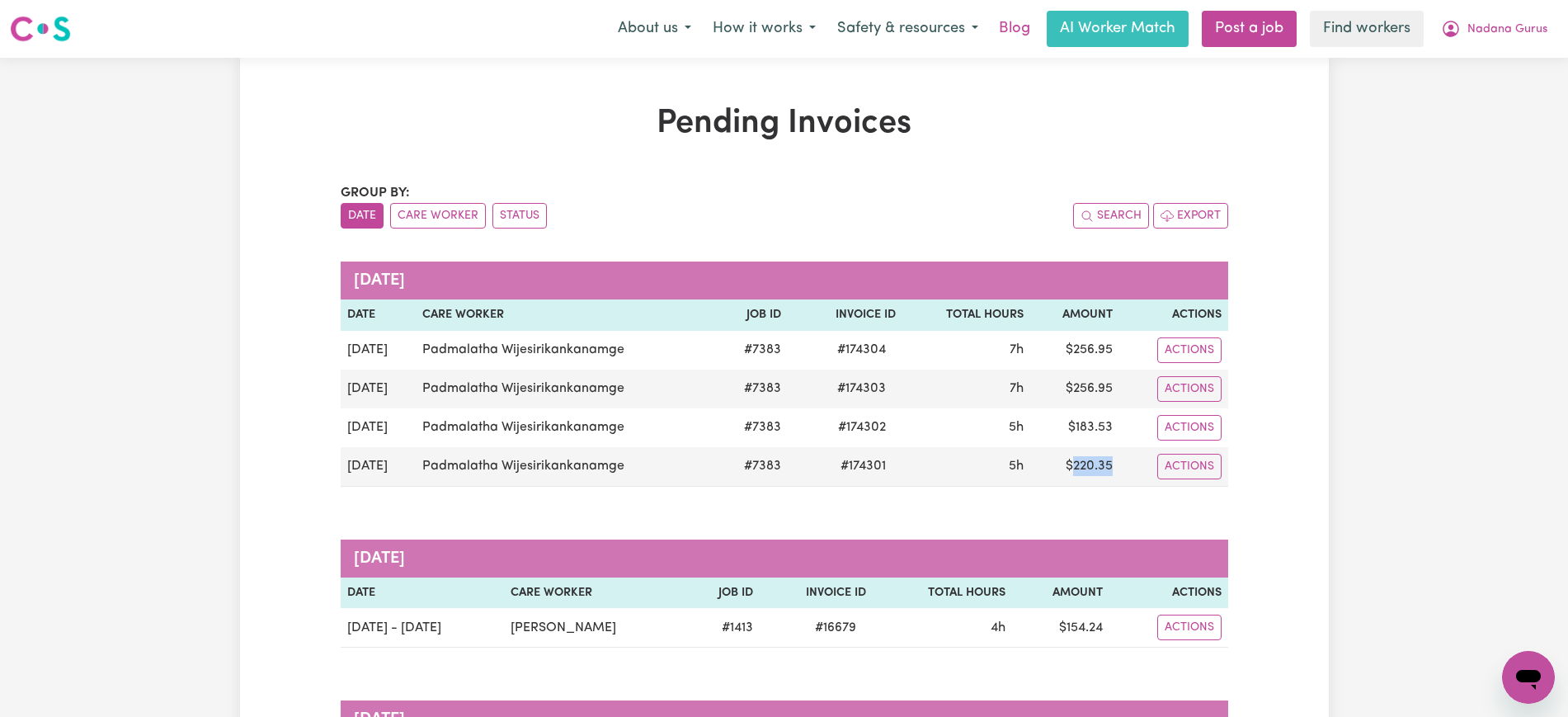
copy td "220.35"
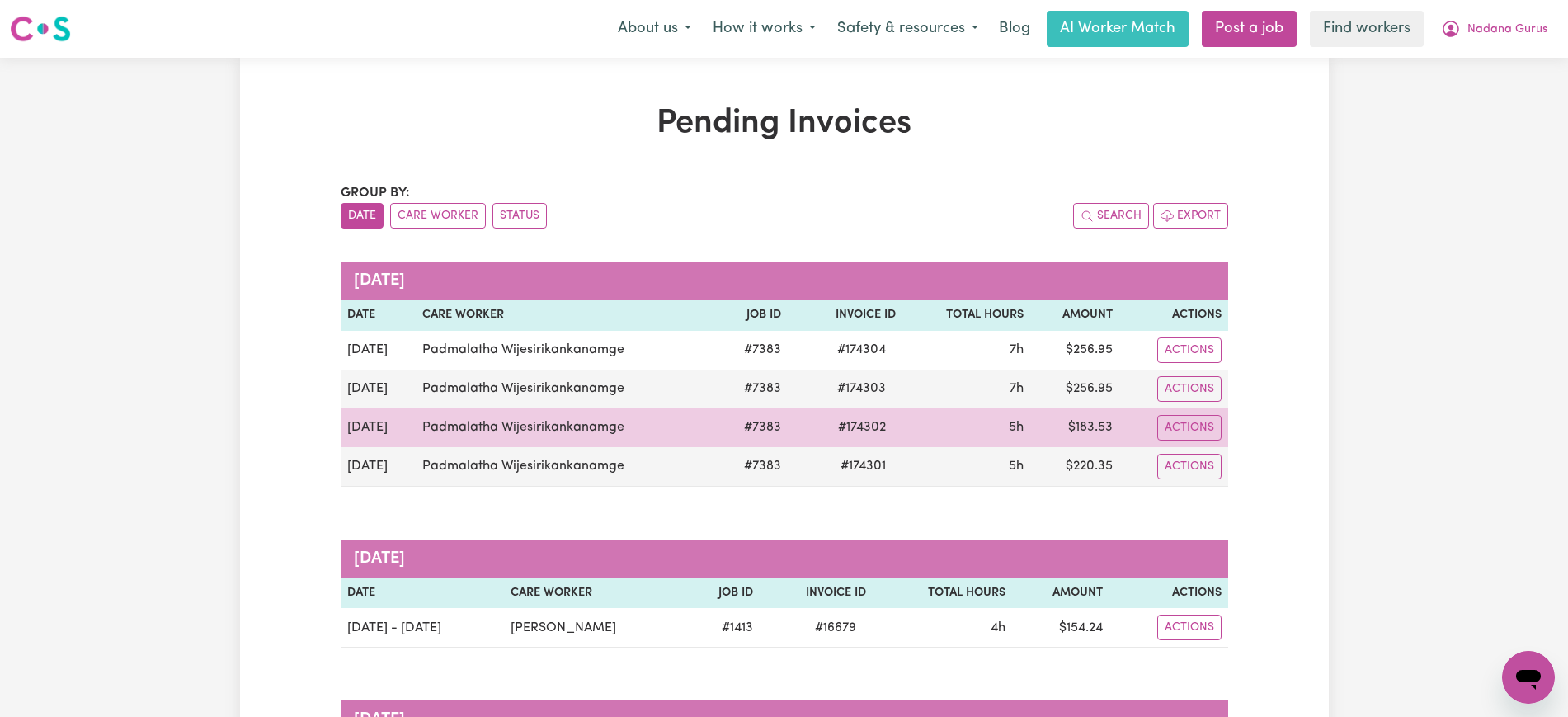
click at [1105, 429] on td "$ 183.53" at bounding box center [1074, 427] width 89 height 38
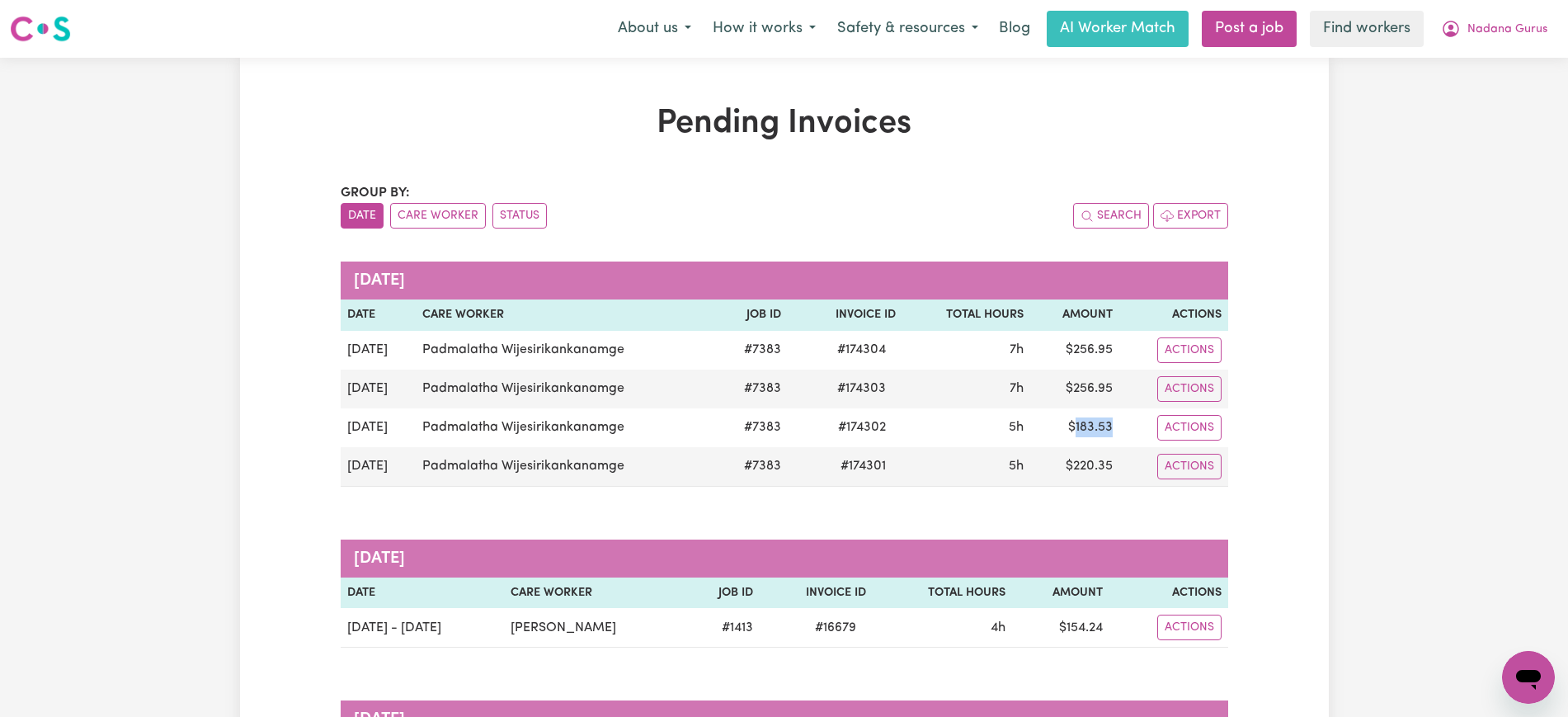
copy td "183.53"
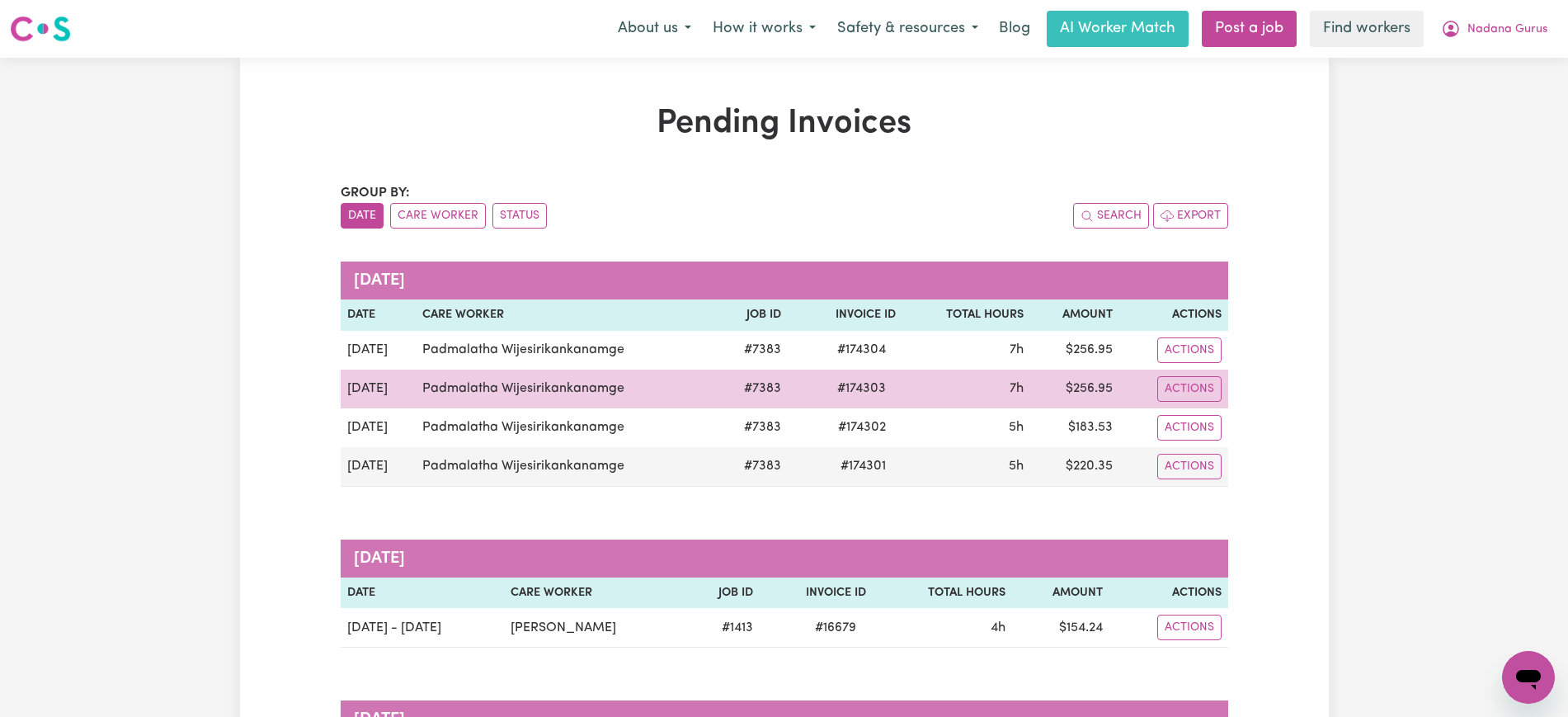
click at [1092, 389] on td "$ 256.95" at bounding box center [1074, 388] width 89 height 38
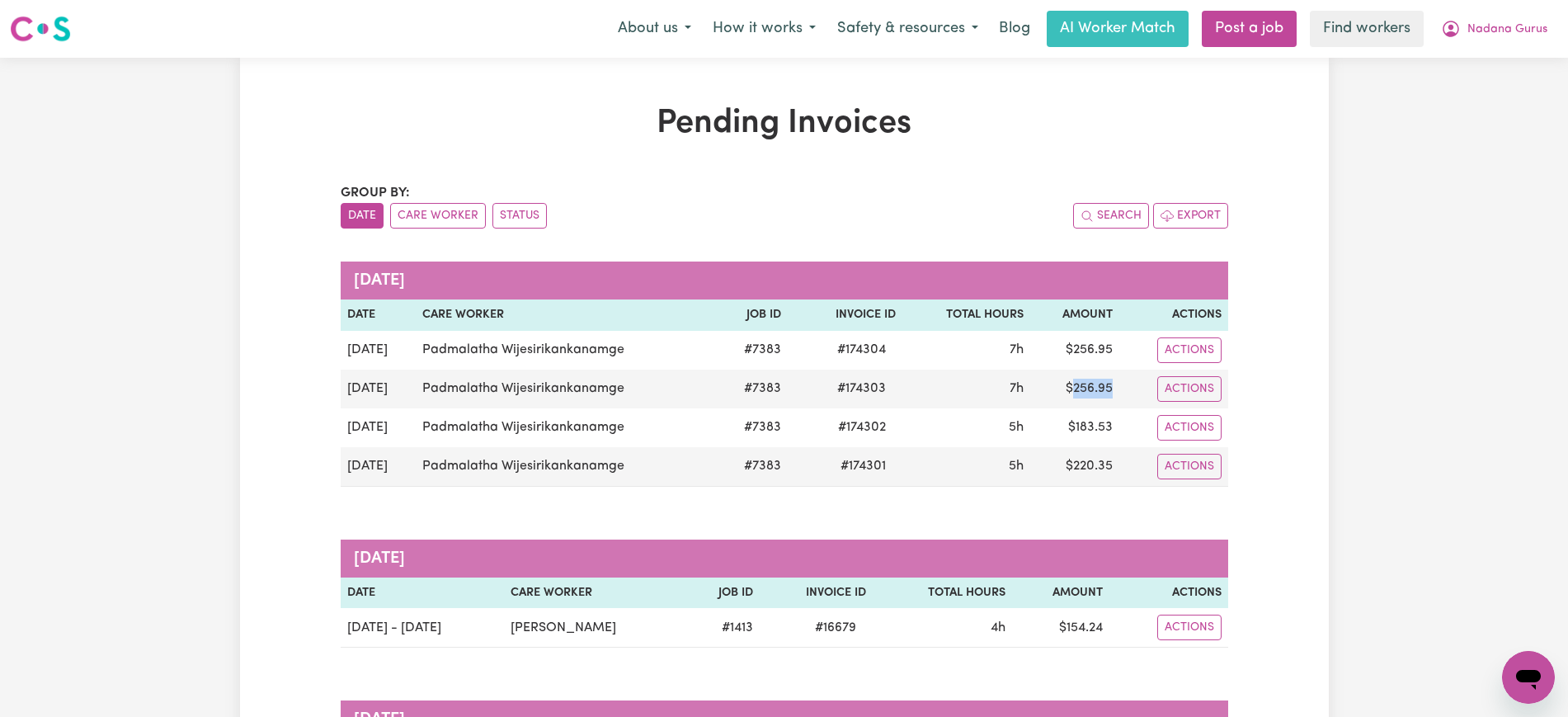
copy td "256.95"
click at [1464, 20] on button "Nadana Gurus" at bounding box center [1493, 29] width 128 height 35
click at [1473, 94] on link "Logout" at bounding box center [1492, 95] width 130 height 31
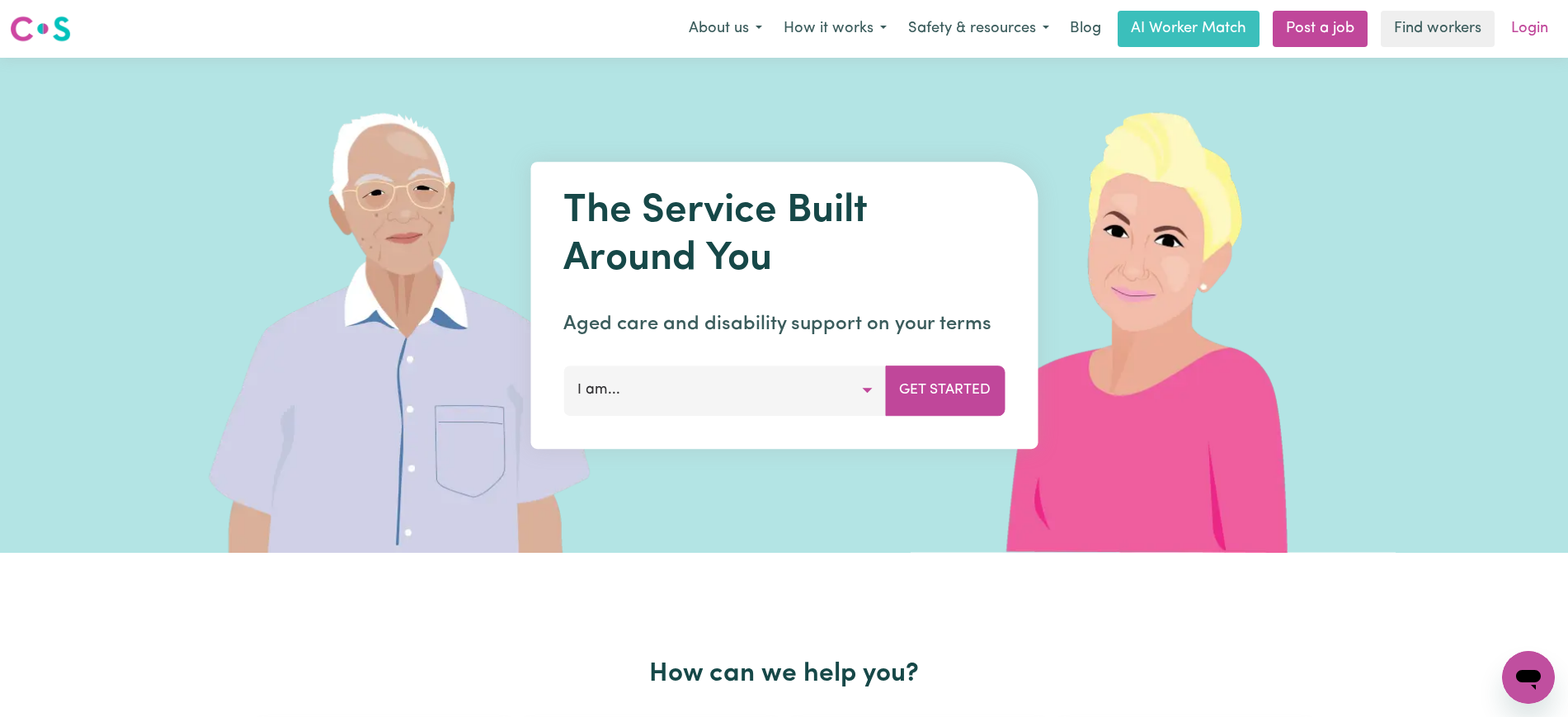
click at [1548, 38] on link "Login" at bounding box center [1530, 29] width 57 height 37
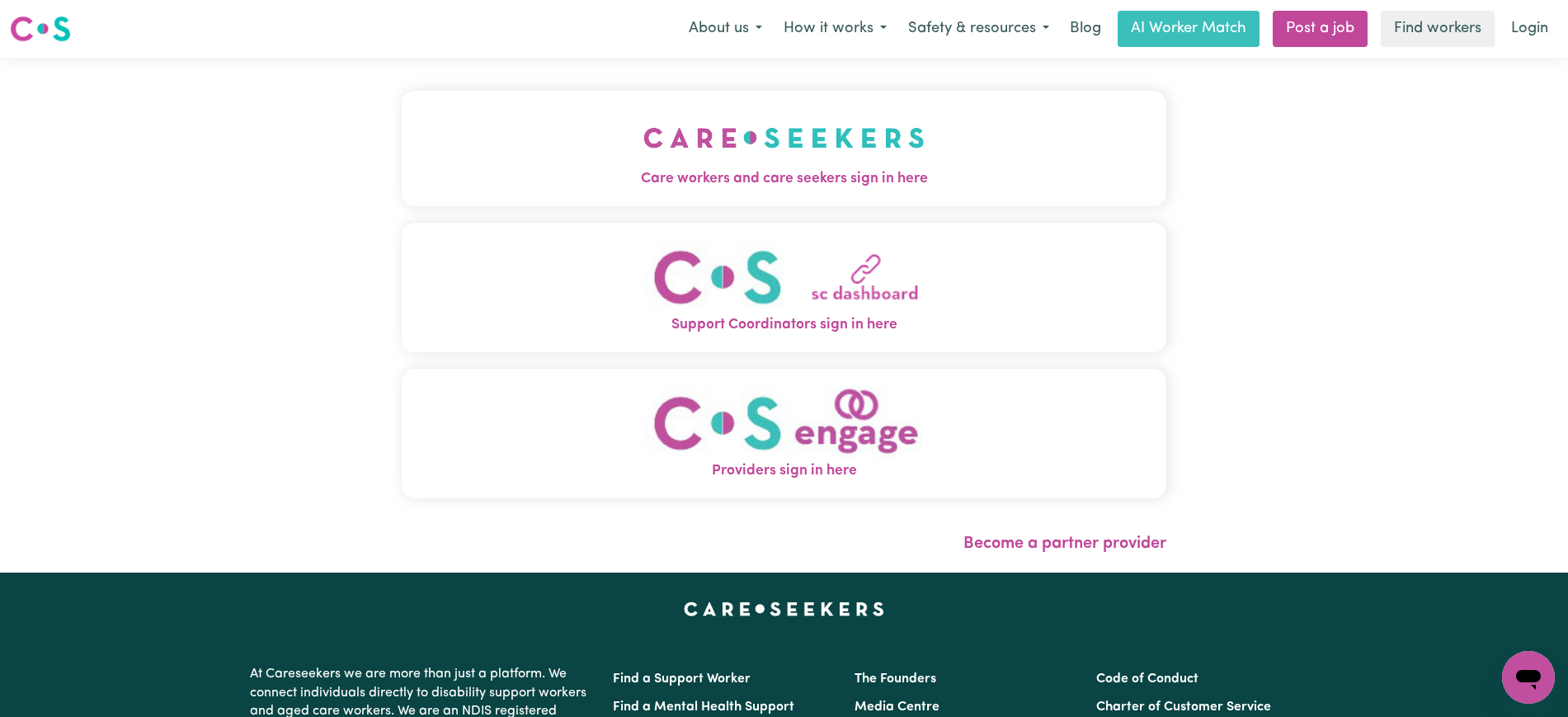
click at [643, 150] on img "Care workers and care seekers sign in here" at bounding box center [784, 138] width 281 height 61
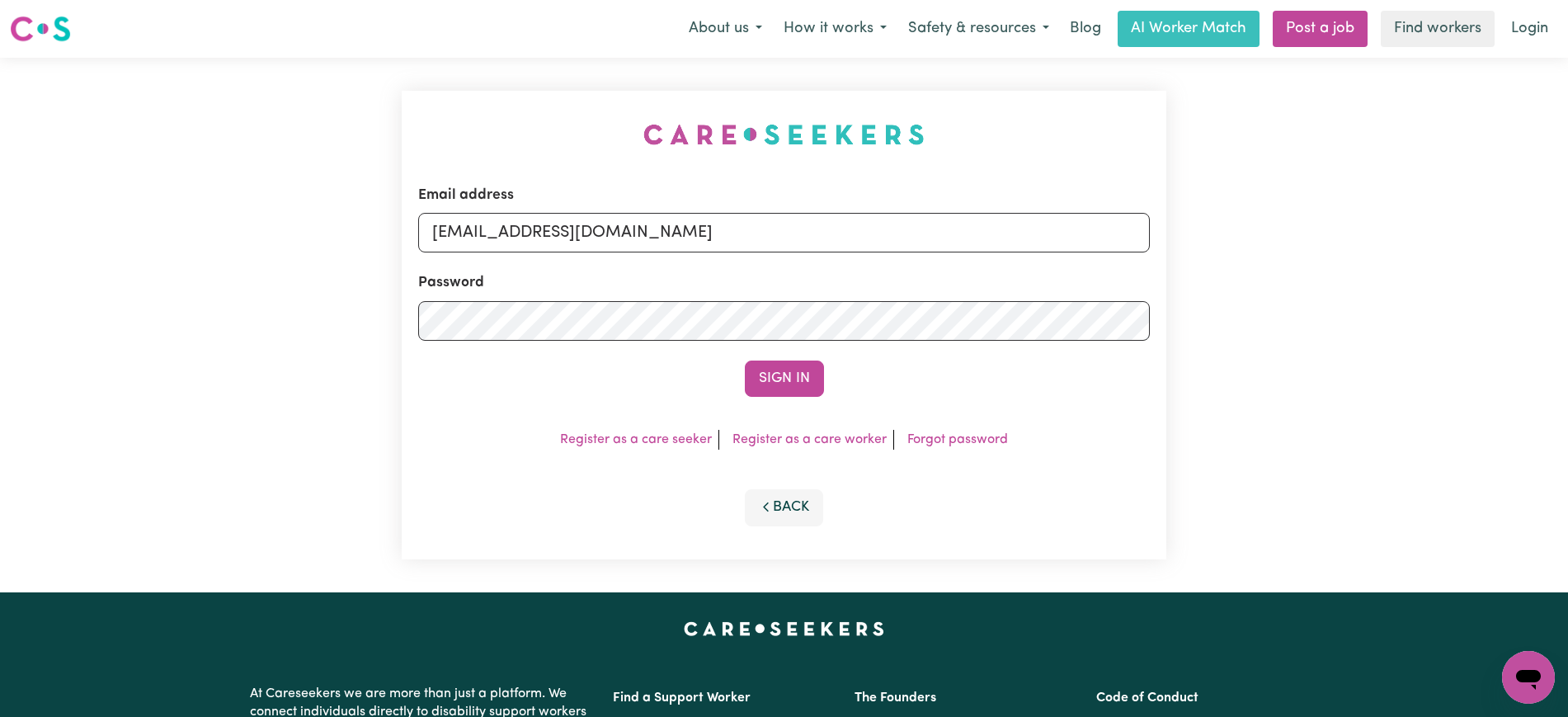
click at [344, 77] on div "Email address [EMAIL_ADDRESS][DOMAIN_NAME] Password Sign In Register as a care …" at bounding box center [784, 325] width 1568 height 535
drag, startPoint x: 517, startPoint y: 232, endPoint x: 1531, endPoint y: 233, distance: 1014.0
click at [1531, 233] on div "Email address [EMAIL_ADDRESS][DOMAIN_NAME] Password Sign In Register as a care …" at bounding box center [784, 325] width 1568 height 535
type input "[EMAIL_ADDRESS][DOMAIN_NAME]"
click at [745, 361] on button "Sign In" at bounding box center [784, 379] width 79 height 37
